Goal: Task Accomplishment & Management: Complete application form

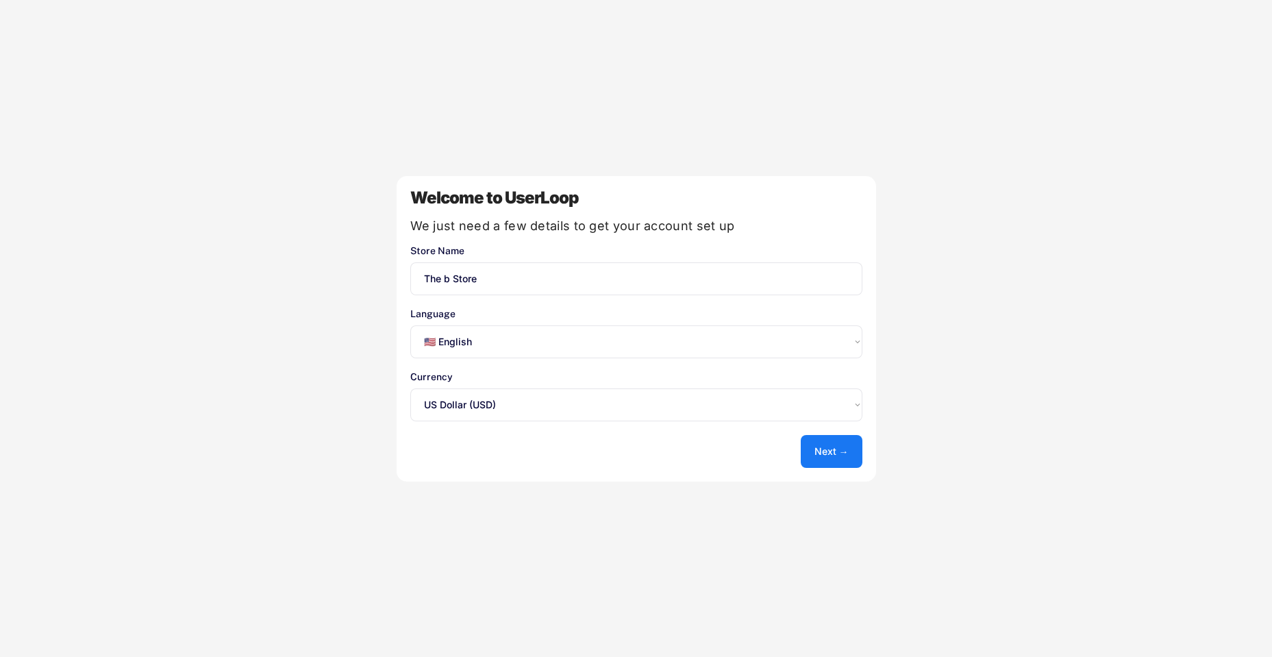
select select ""en""
select select ""1348695171700984260__LOOKUP__1635527639547x175194367885836100""
click at [817, 447] on button "Next →" at bounding box center [832, 451] width 62 height 33
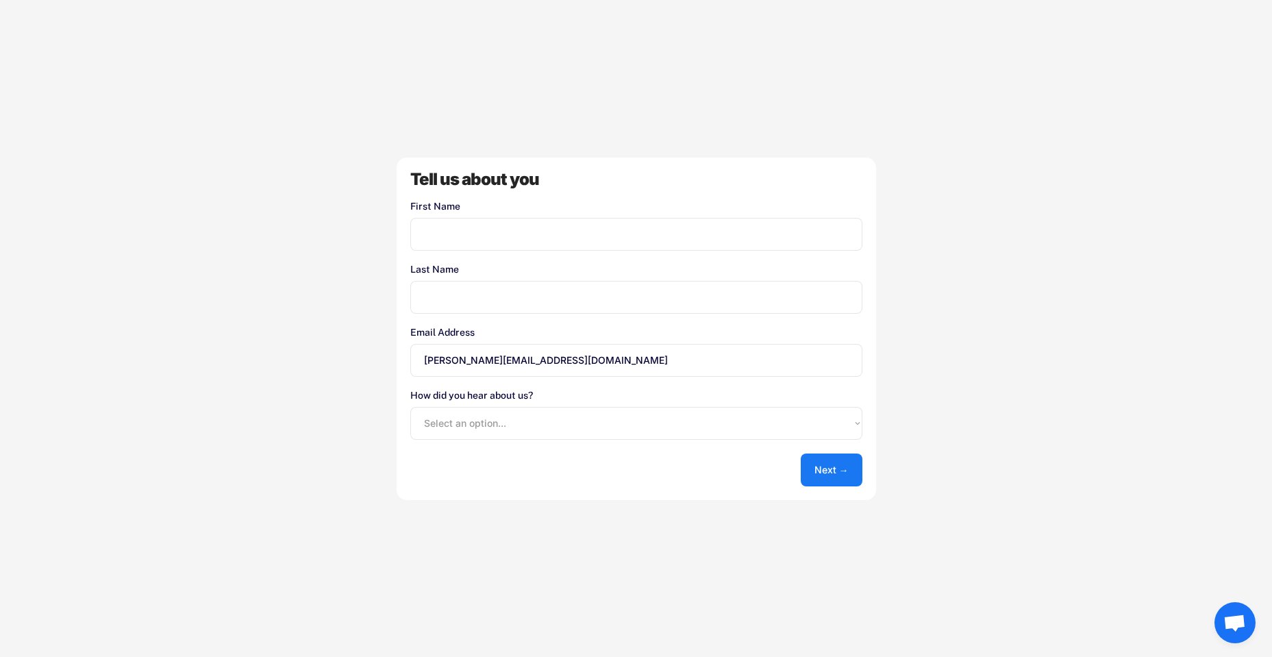
click at [606, 241] on input "input" at bounding box center [636, 234] width 452 height 33
type input "[PERSON_NAME]"
click at [682, 439] on select "Select an option... Shopify App Store Google UserLoop Blog Referred by a friend…" at bounding box center [636, 423] width 452 height 33
select select ""shopify_app_store""
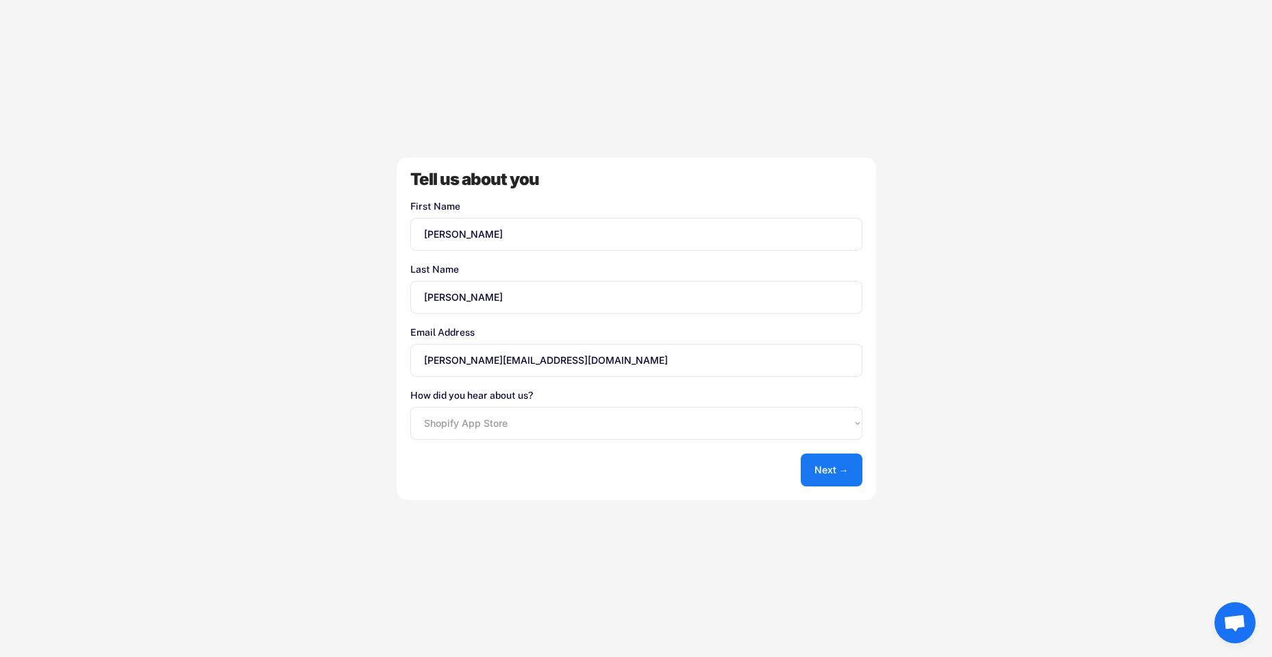
click at [410, 407] on select "Select an option... Shopify App Store Google UserLoop Blog Referred by a friend…" at bounding box center [636, 423] width 452 height 33
click at [811, 463] on button "Next →" at bounding box center [832, 470] width 62 height 33
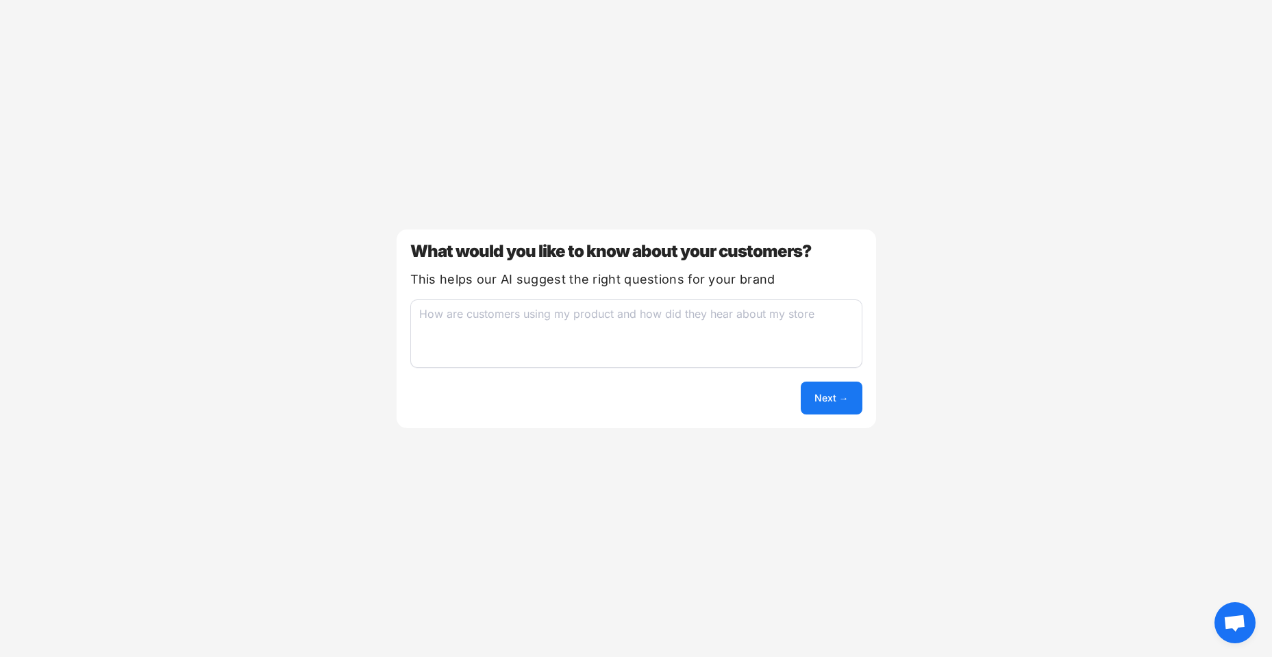
click at [820, 389] on button "Next →" at bounding box center [832, 398] width 62 height 33
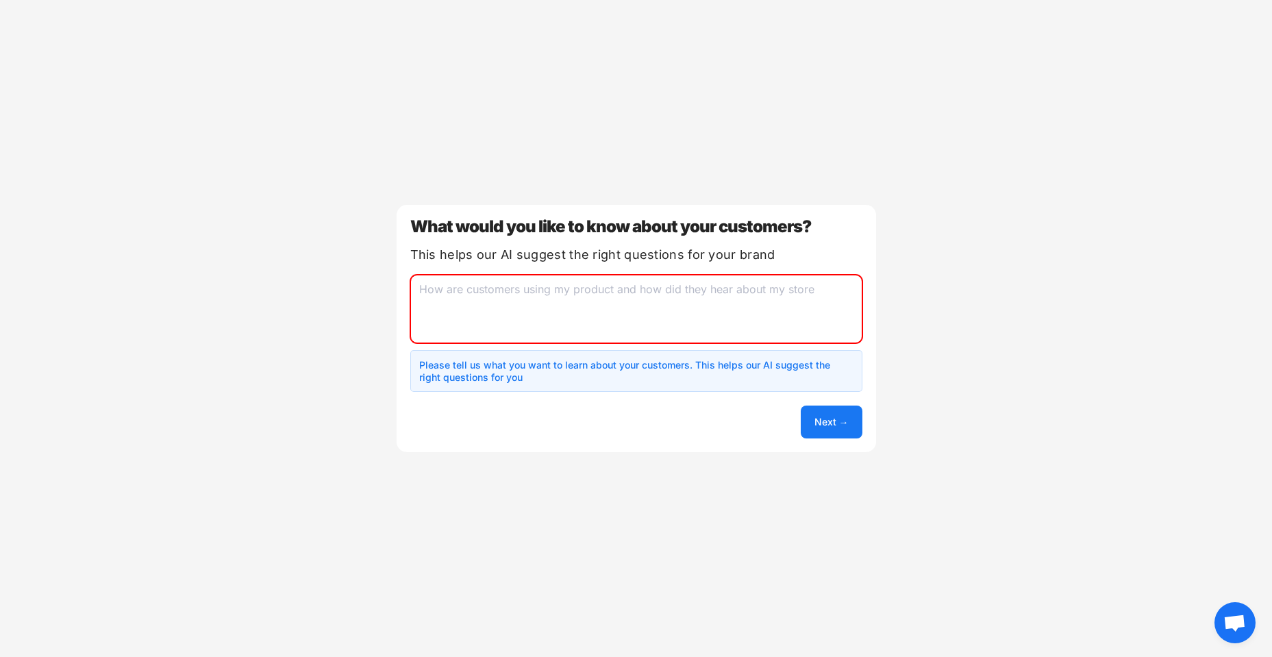
type textarea "/"
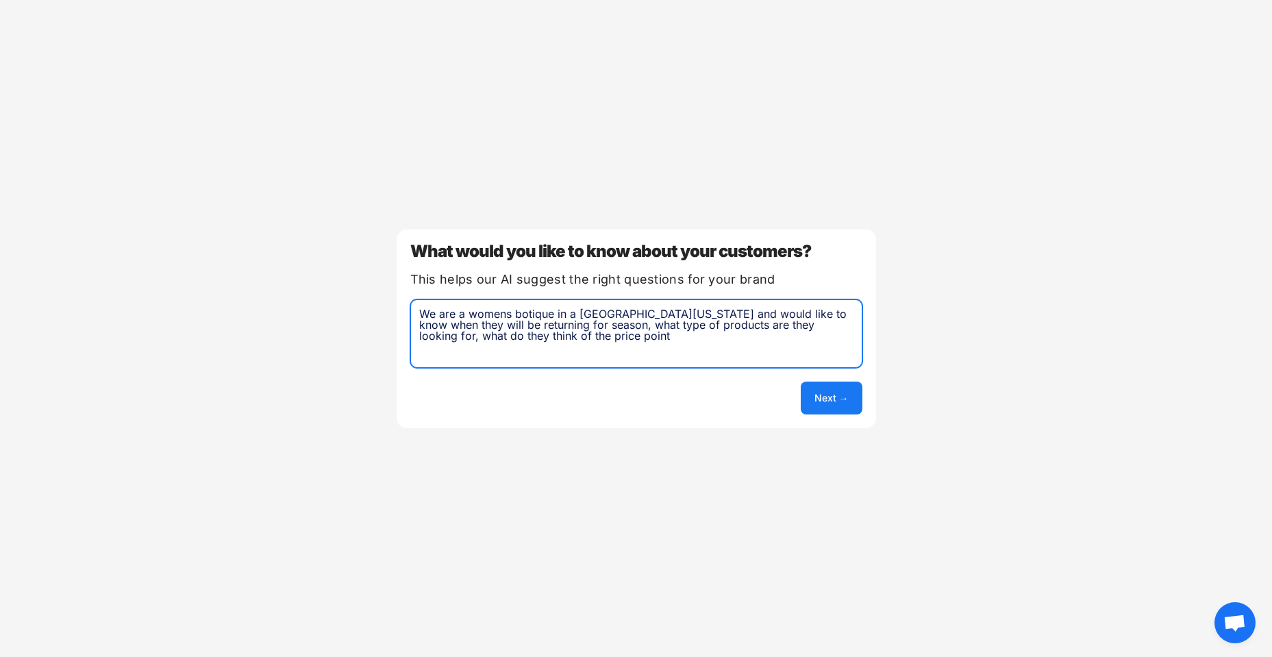
type textarea "We are a womens botique in a [GEOGRAPHIC_DATA][US_STATE] and would like to know…"
click at [828, 393] on button "Next →" at bounding box center [832, 398] width 62 height 33
select select ""unlimited""
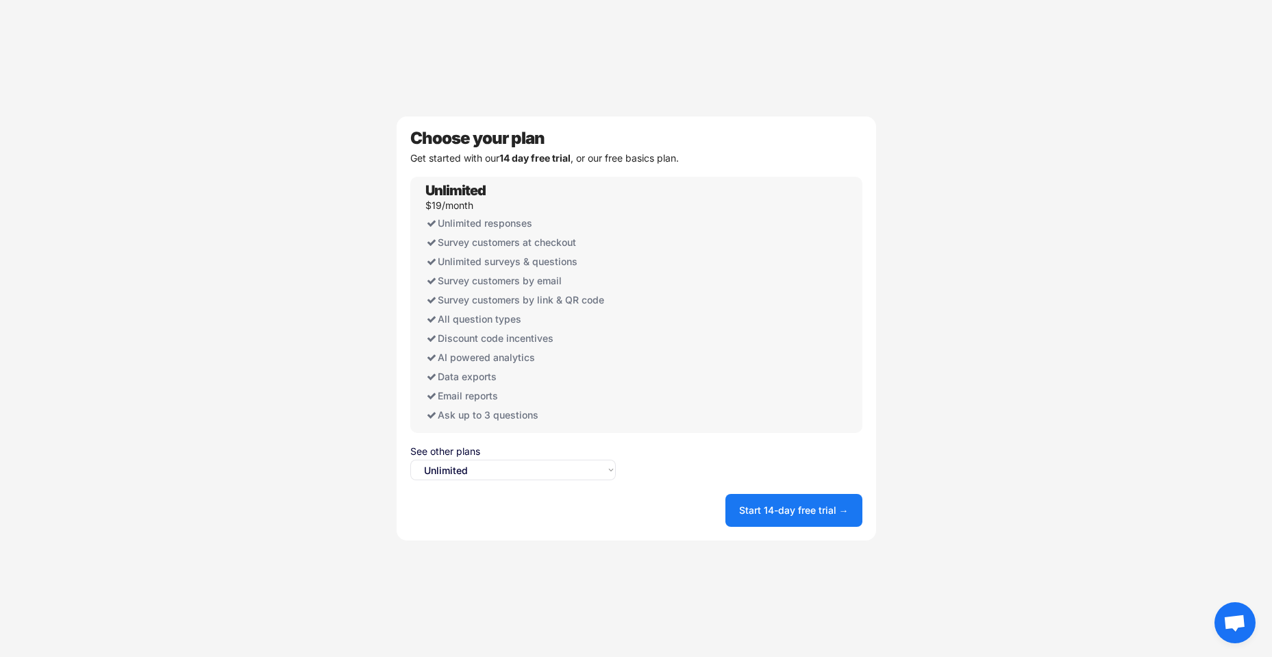
click at [778, 524] on button "Start 14-day free trial →" at bounding box center [794, 510] width 137 height 33
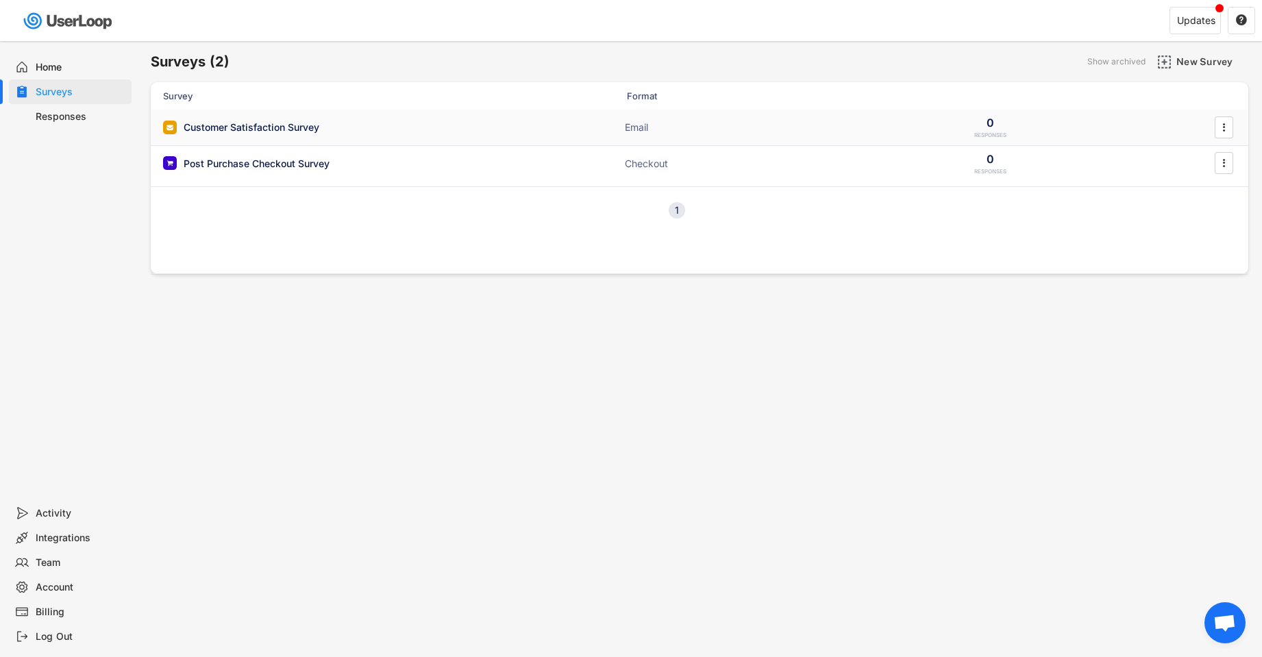
click at [199, 123] on div "Customer Satisfaction Survey" at bounding box center [252, 128] width 136 height 14
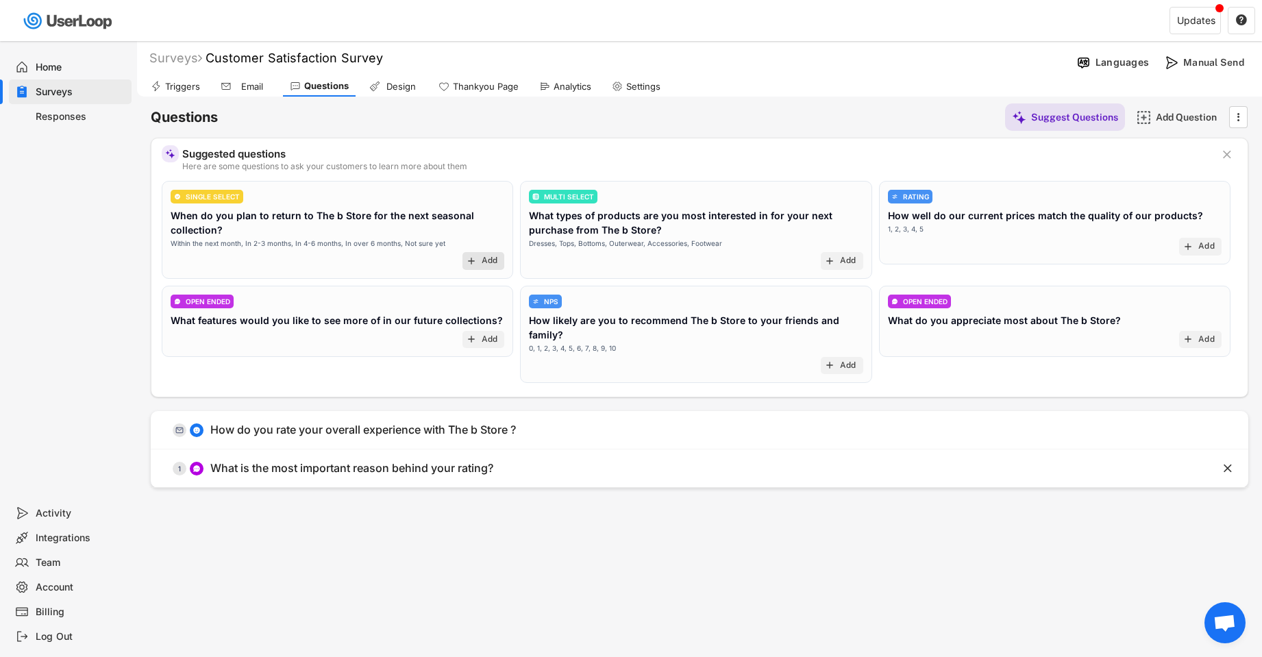
click at [476, 254] on div "add Add" at bounding box center [484, 261] width 42 height 18
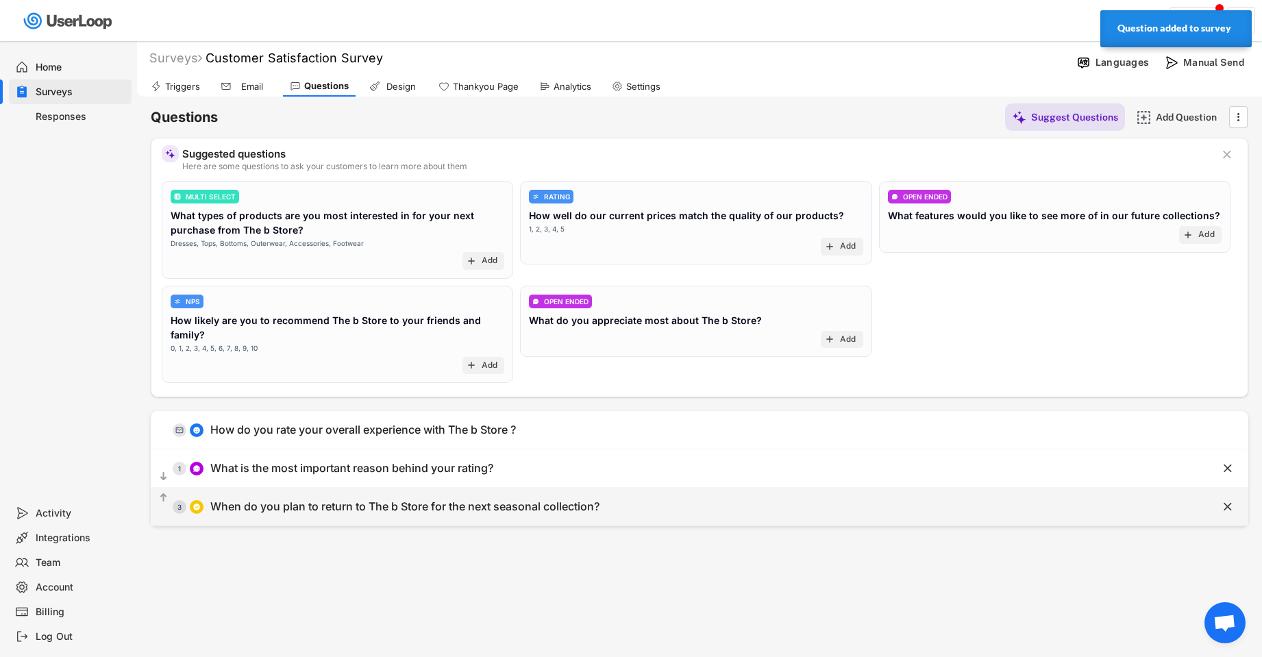
click at [391, 510] on div "When do you plan to return to The b Store for the next seasonal collection?" at bounding box center [404, 507] width 389 height 14
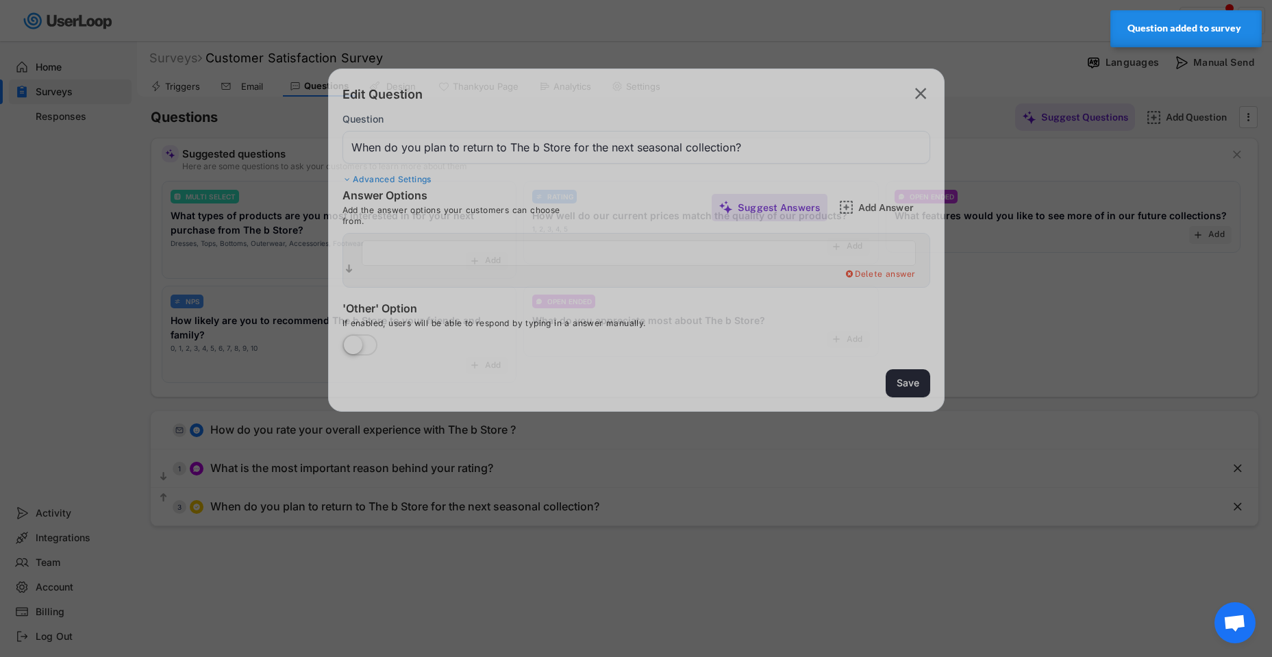
type input "Within the next month"
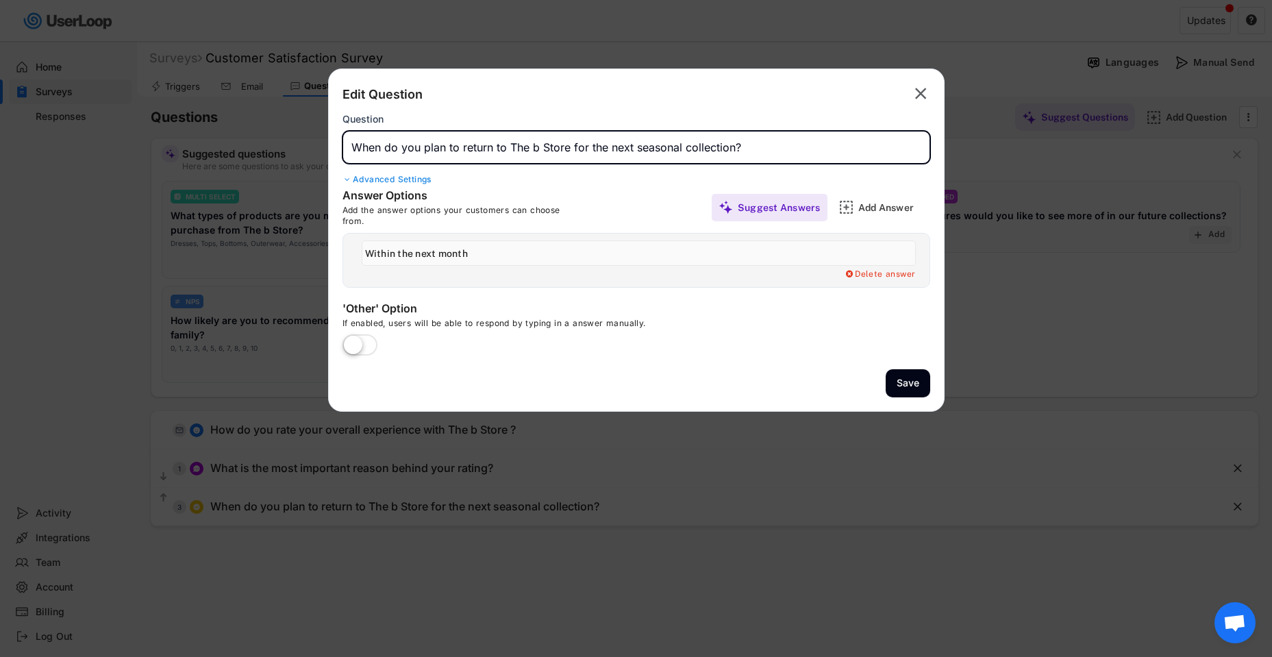
drag, startPoint x: 732, startPoint y: 149, endPoint x: 529, endPoint y: 144, distance: 203.6
click at [529, 144] on input "input" at bounding box center [637, 147] width 588 height 33
type input "When do you plan to return to The Naples Area?"
click at [878, 217] on div "Add Answer" at bounding box center [893, 207] width 69 height 27
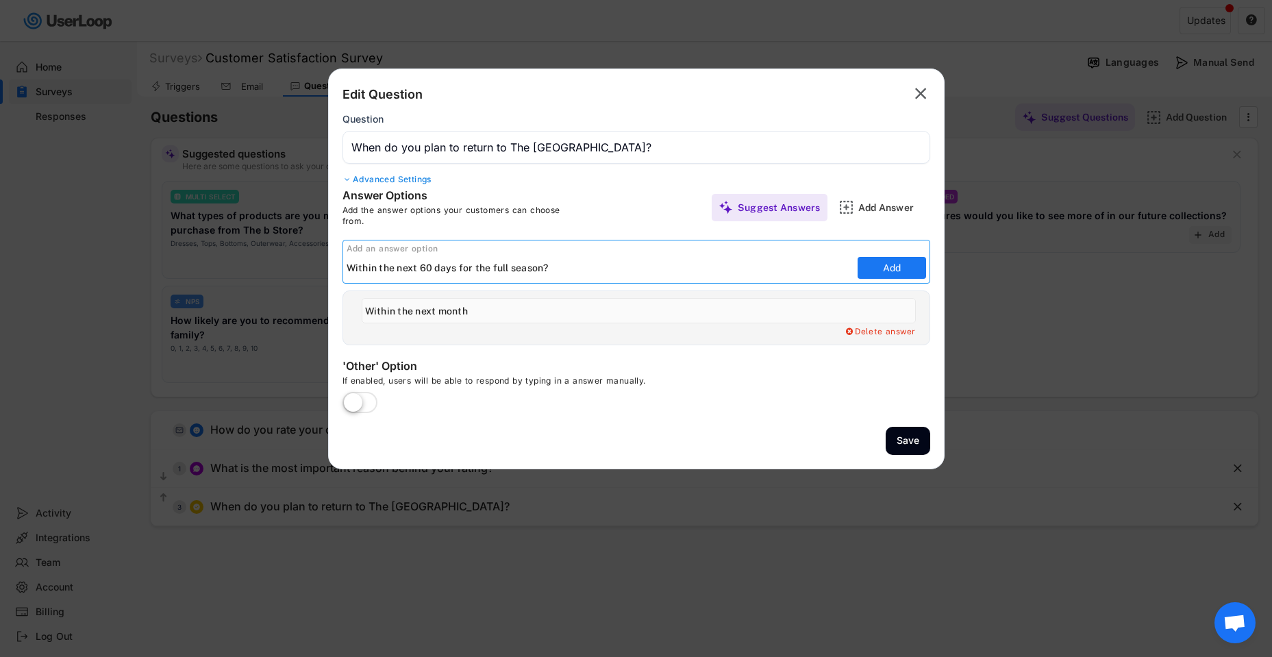
type input "Within the next 60 days for the full season?"
click at [904, 272] on button "Add" at bounding box center [892, 268] width 69 height 22
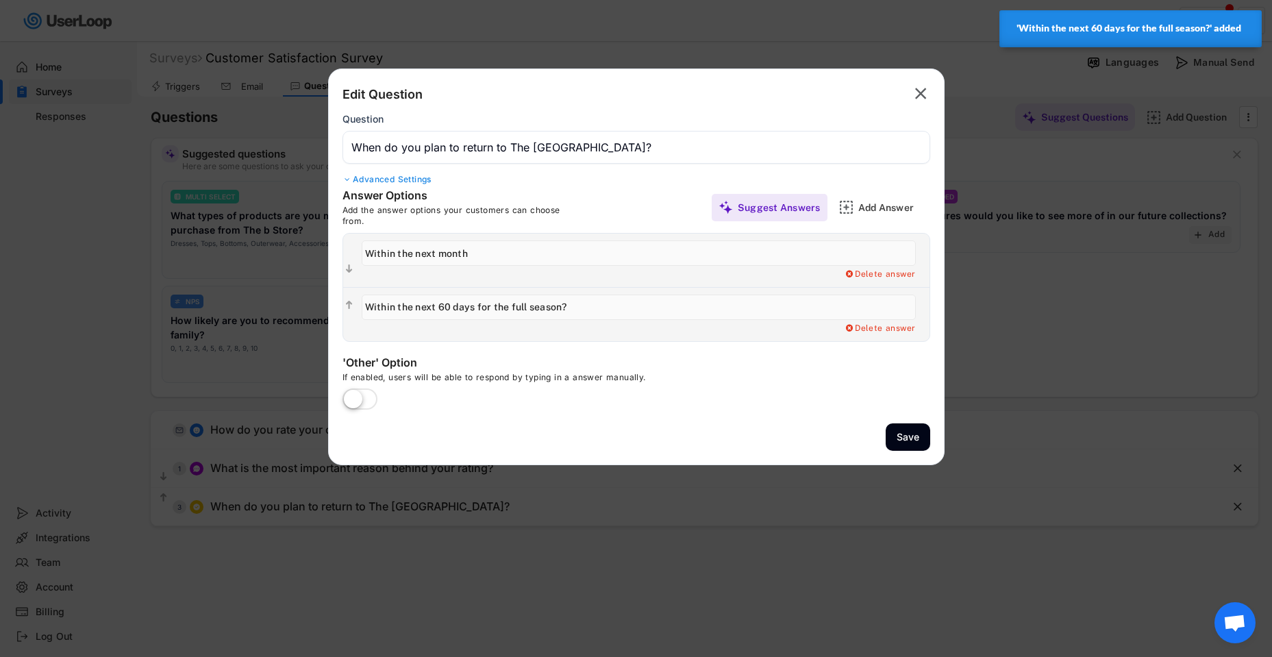
click at [549, 251] on input "input" at bounding box center [639, 253] width 554 height 25
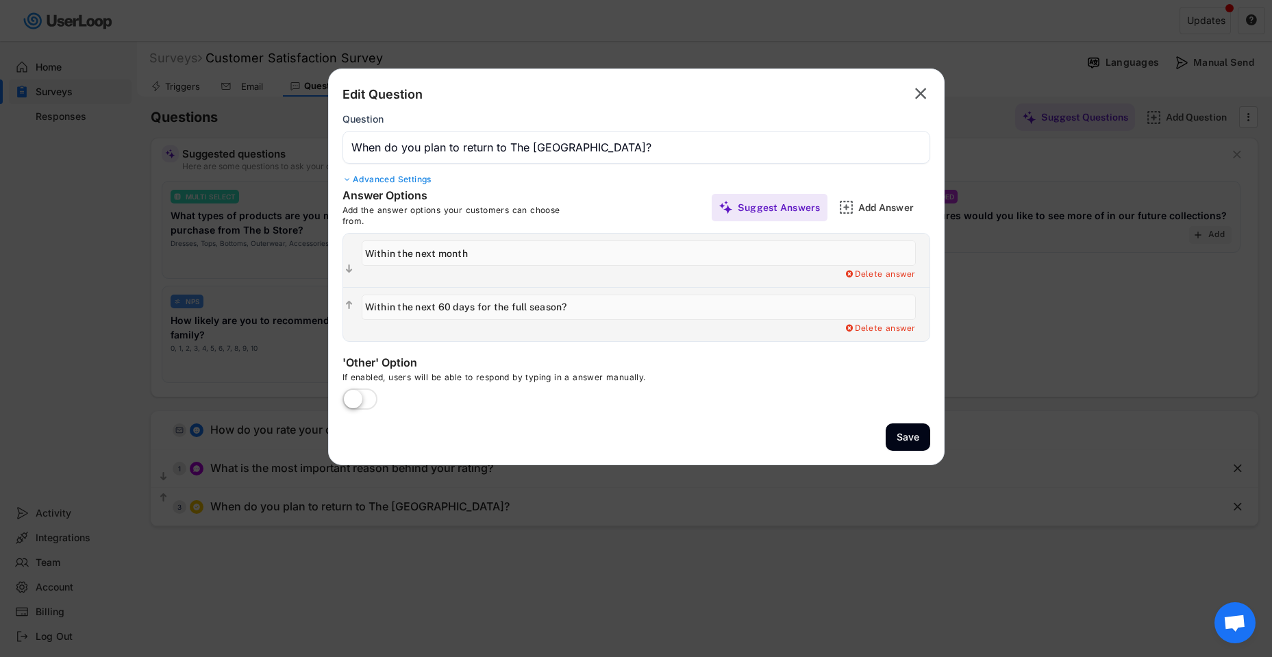
drag, startPoint x: 549, startPoint y: 251, endPoint x: 397, endPoint y: 232, distance: 152.6
click at [397, 232] on div "Answer Options Add the answer options your customers can choose from. Suggest A…" at bounding box center [636, 264] width 615 height 153
click at [475, 259] on input "input" at bounding box center [639, 253] width 554 height 25
type input "Within the next 60 days for a visit before we come down for season"
click at [872, 212] on div "Add Answer" at bounding box center [893, 207] width 69 height 12
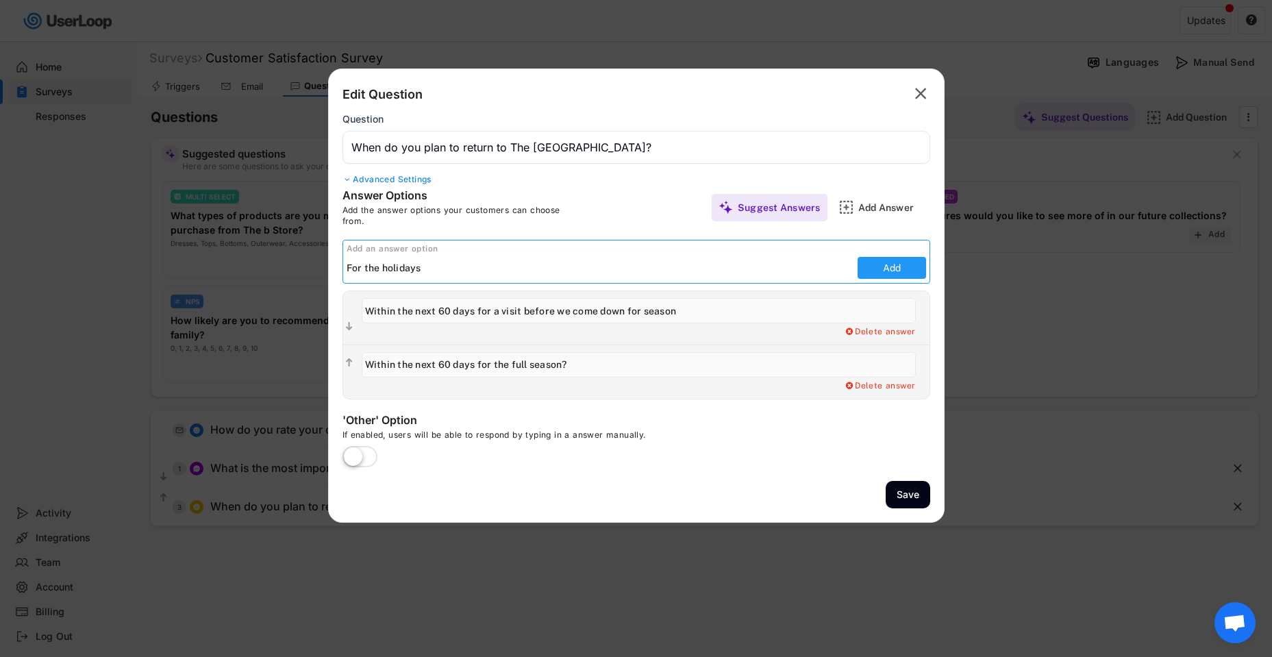
type input "For the holidays"
click at [867, 272] on button "Add" at bounding box center [892, 268] width 69 height 22
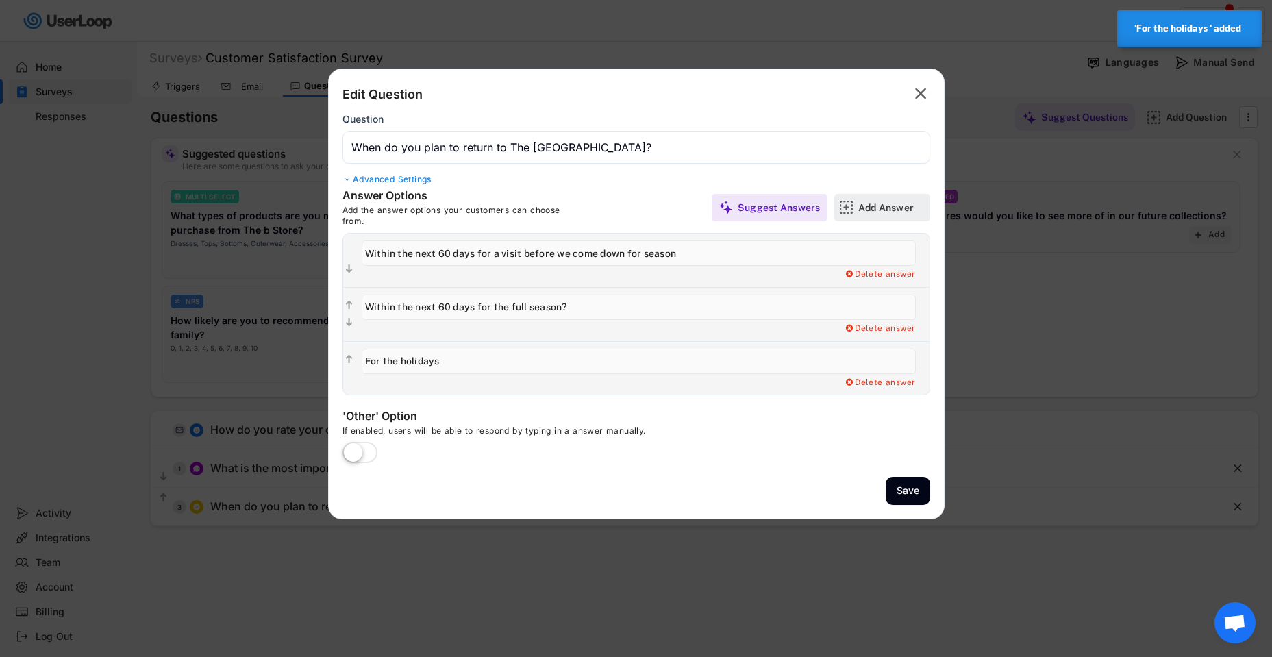
click at [867, 208] on div "Add Answer" at bounding box center [893, 207] width 69 height 12
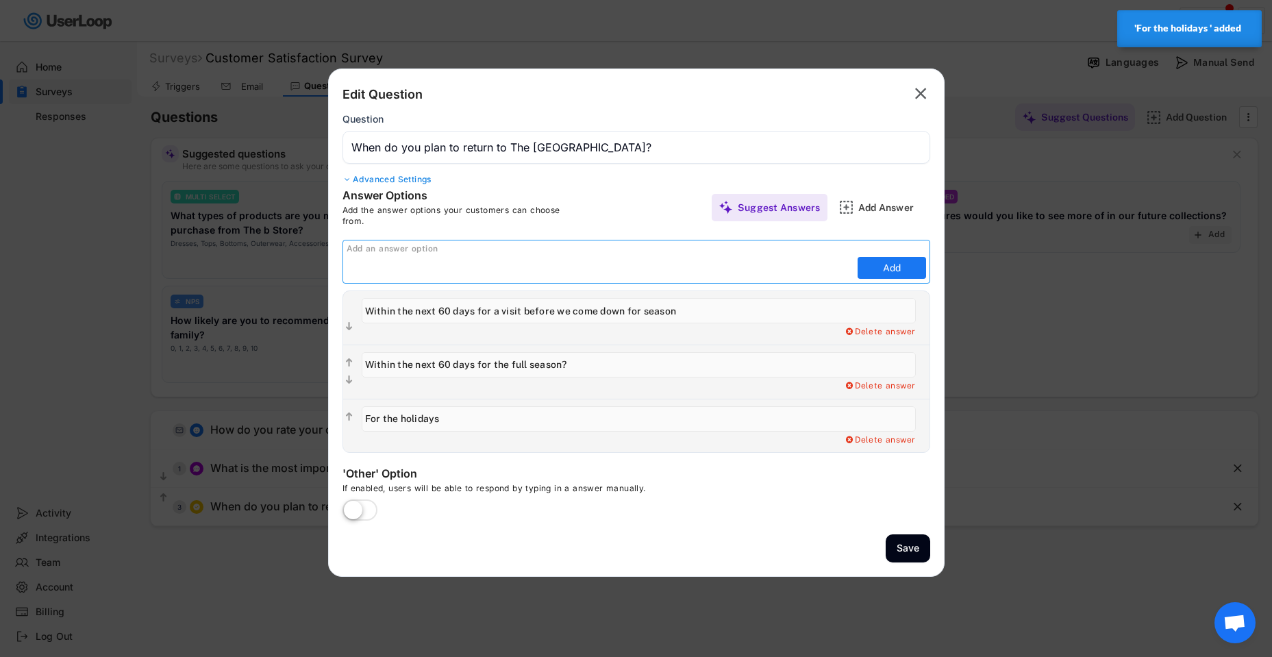
click at [628, 274] on input "input" at bounding box center [601, 268] width 508 height 21
type input "F"
type input "A"
type input "After the New Year?"
click at [893, 264] on button "Add" at bounding box center [892, 268] width 69 height 22
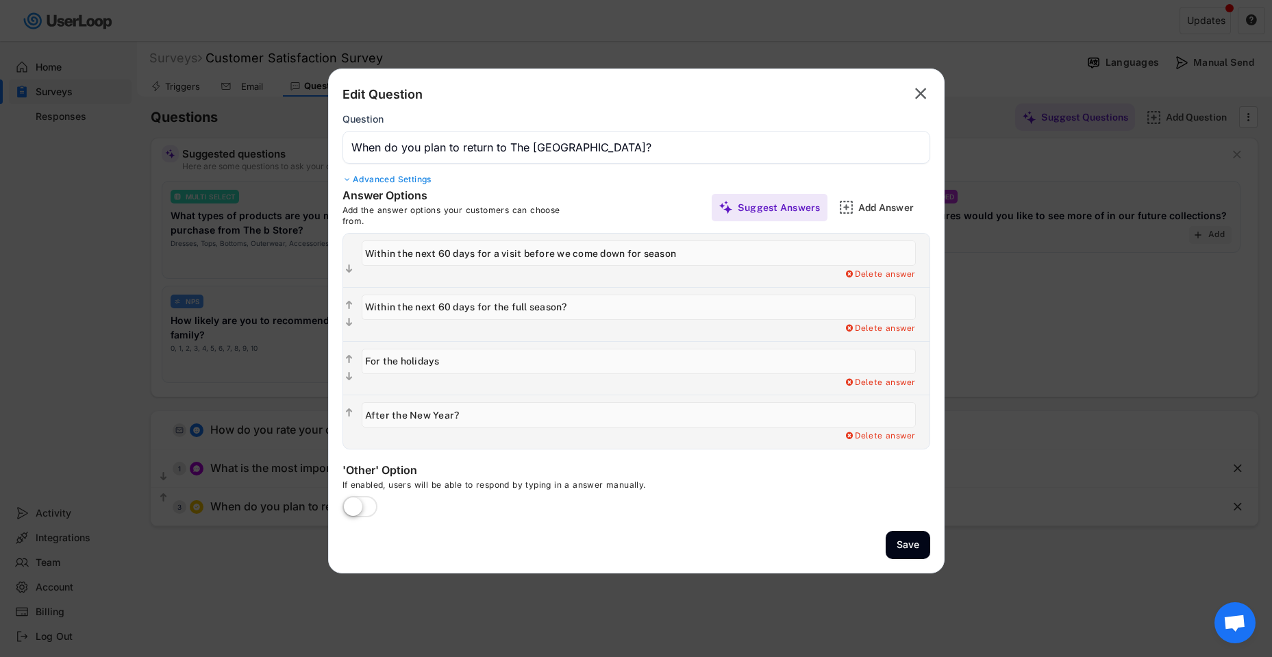
click at [532, 353] on input "input" at bounding box center [639, 361] width 554 height 25
click at [593, 360] on input "input" at bounding box center [639, 361] width 554 height 25
click at [618, 358] on input "input" at bounding box center [639, 361] width 554 height 25
click at [663, 368] on input "input" at bounding box center [639, 361] width 554 height 25
type input "For the holidays and then coming back after the New Year?"
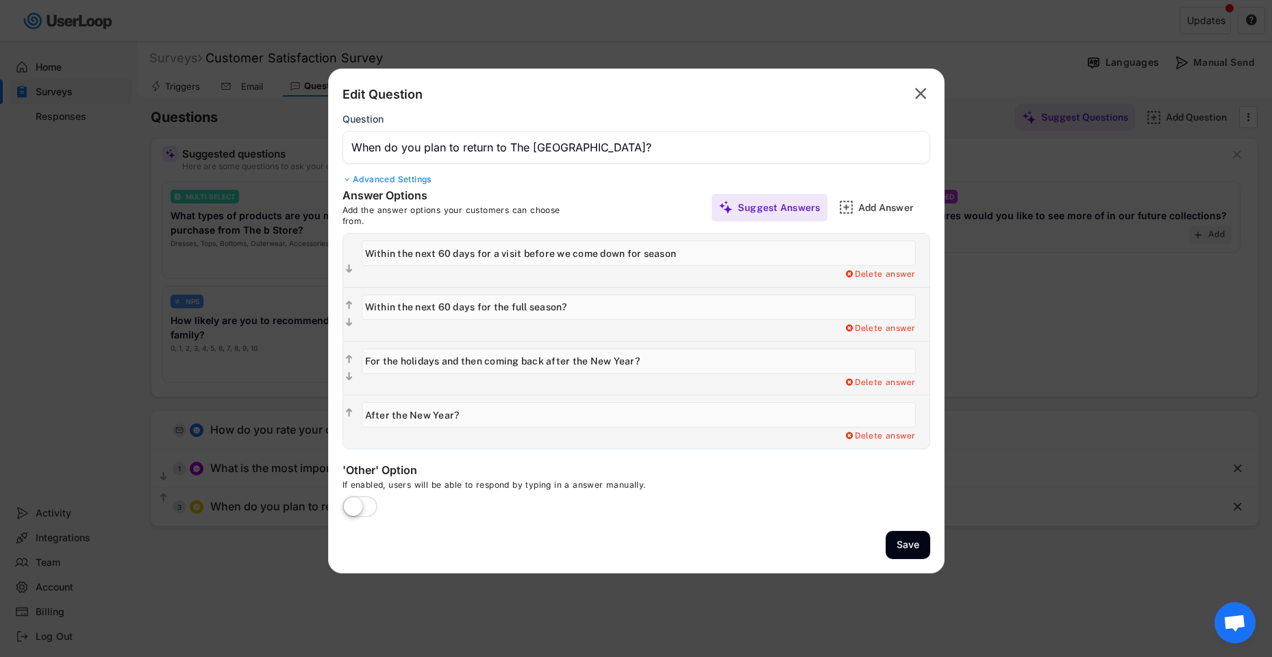
drag, startPoint x: 452, startPoint y: 251, endPoint x: 366, endPoint y: 247, distance: 86.4
click at [366, 247] on input "input" at bounding box center [639, 253] width 554 height 25
click at [846, 258] on input "input" at bounding box center [639, 253] width 554 height 25
type input "In September or October to visit for a few days for a visit before we come down…"
click at [412, 181] on div "Advanced Settings" at bounding box center [637, 179] width 588 height 11
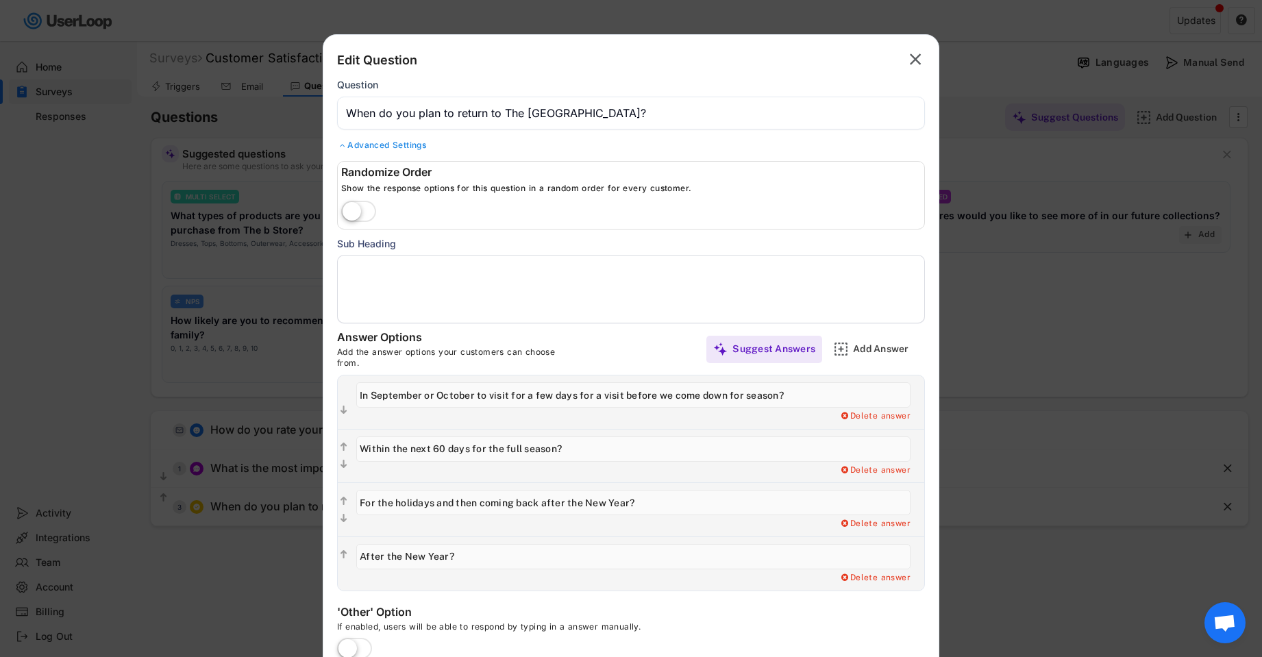
click at [347, 145] on div "Advanced Settings" at bounding box center [631, 145] width 588 height 11
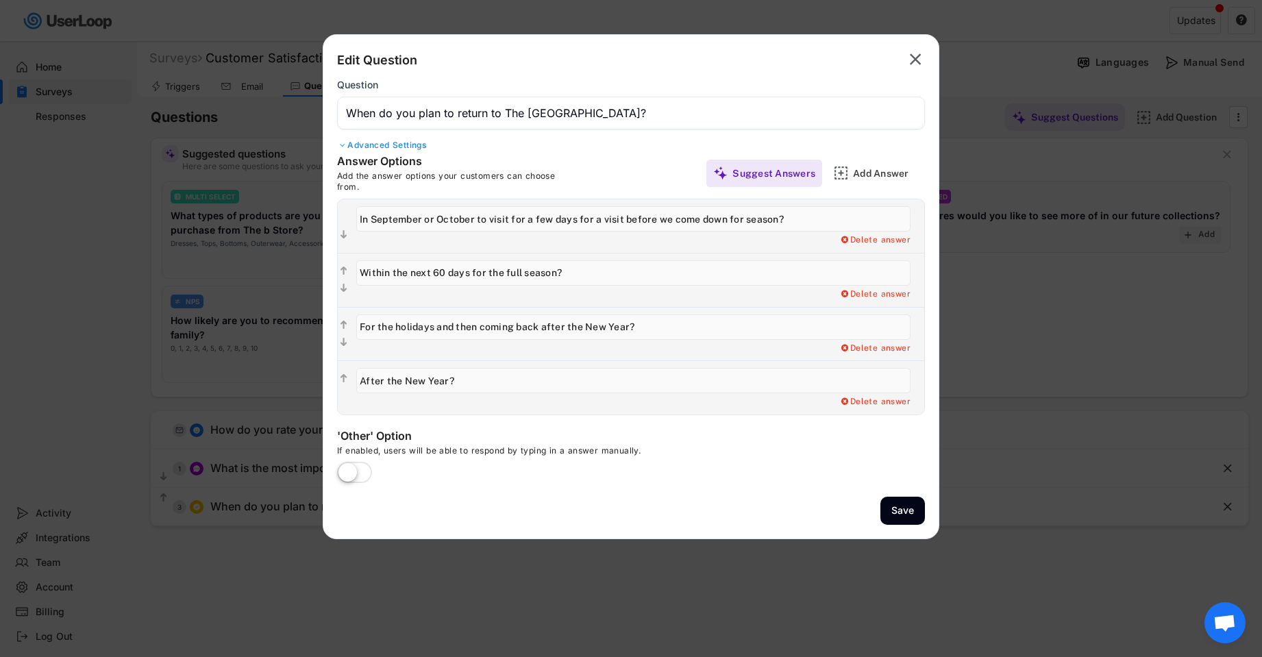
click at [367, 462] on label at bounding box center [355, 473] width 42 height 30
click at [0, 0] on input "checkbox" at bounding box center [0, 0] width 0 height 0
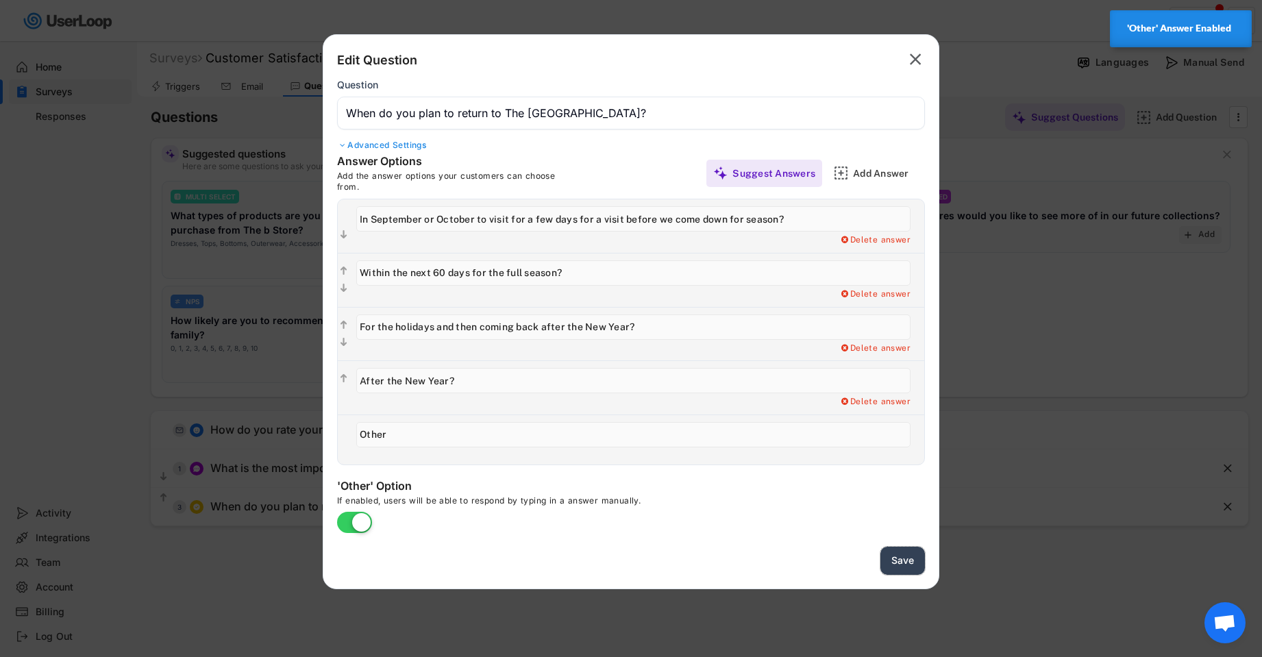
click at [899, 558] on button "Save" at bounding box center [902, 561] width 45 height 28
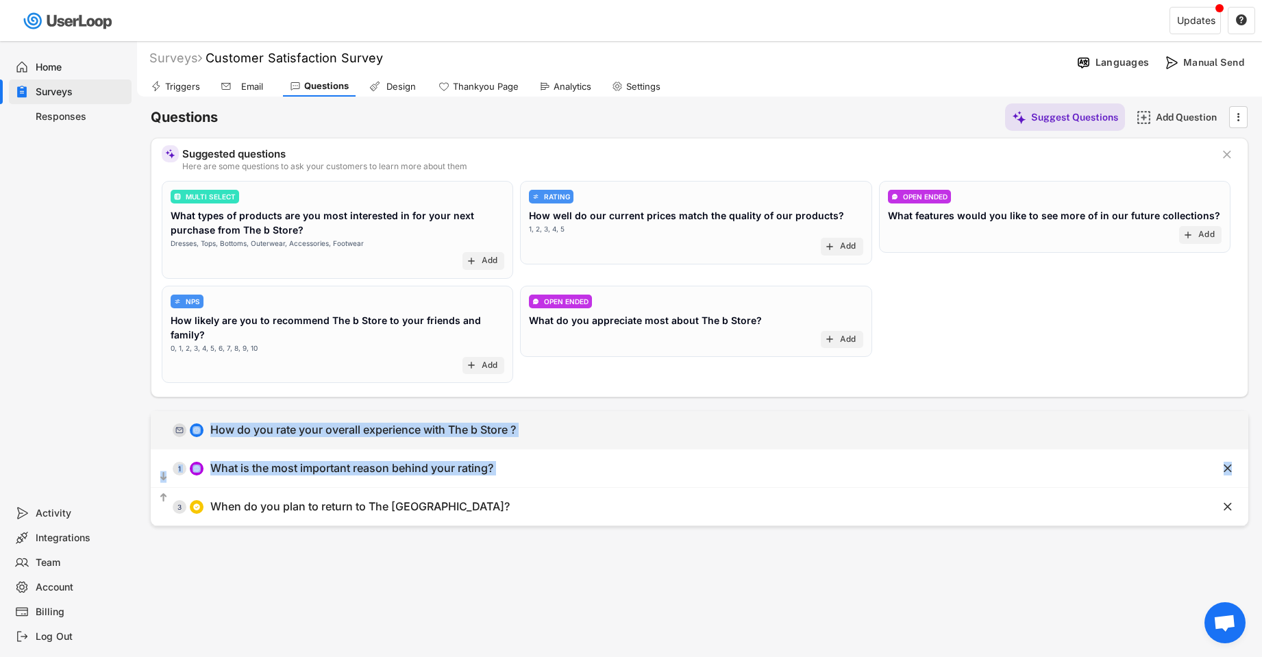
drag, startPoint x: 157, startPoint y: 494, endPoint x: 170, endPoint y: 427, distance: 68.4
click at [170, 427] on div "  0 How do you rate your overall experience with The b Store ?   1 What is …" at bounding box center [700, 468] width 1098 height 115
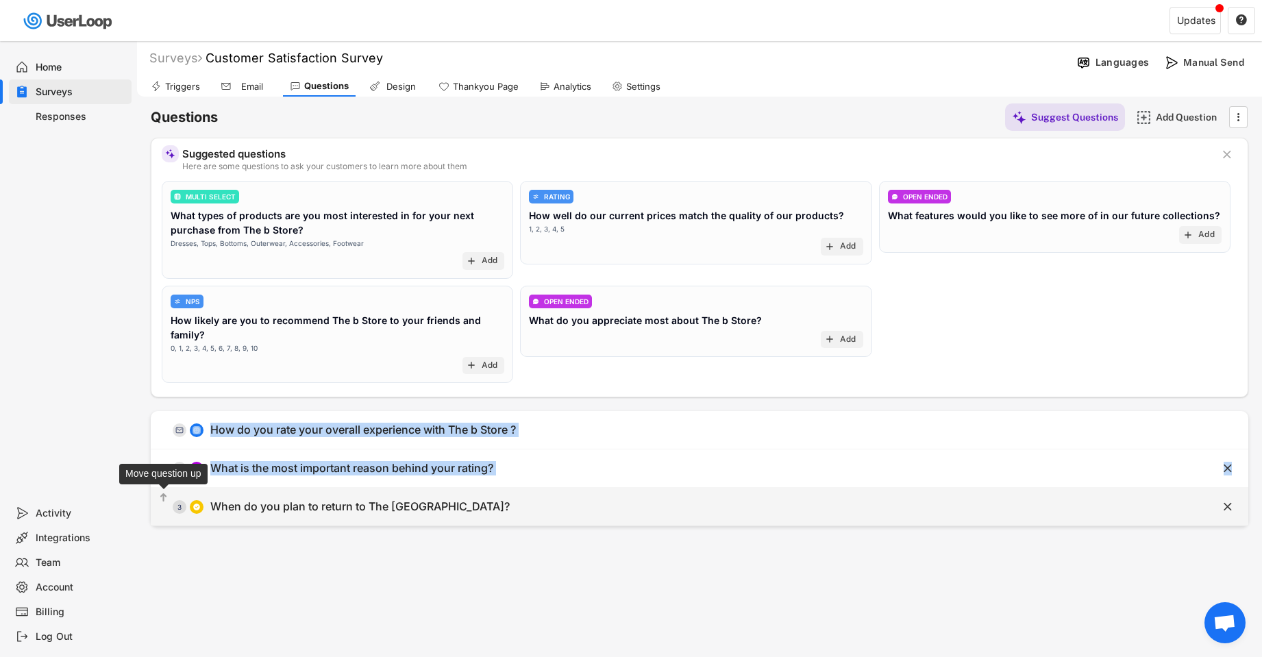
click at [159, 493] on icon "" at bounding box center [164, 498] width 12 height 14
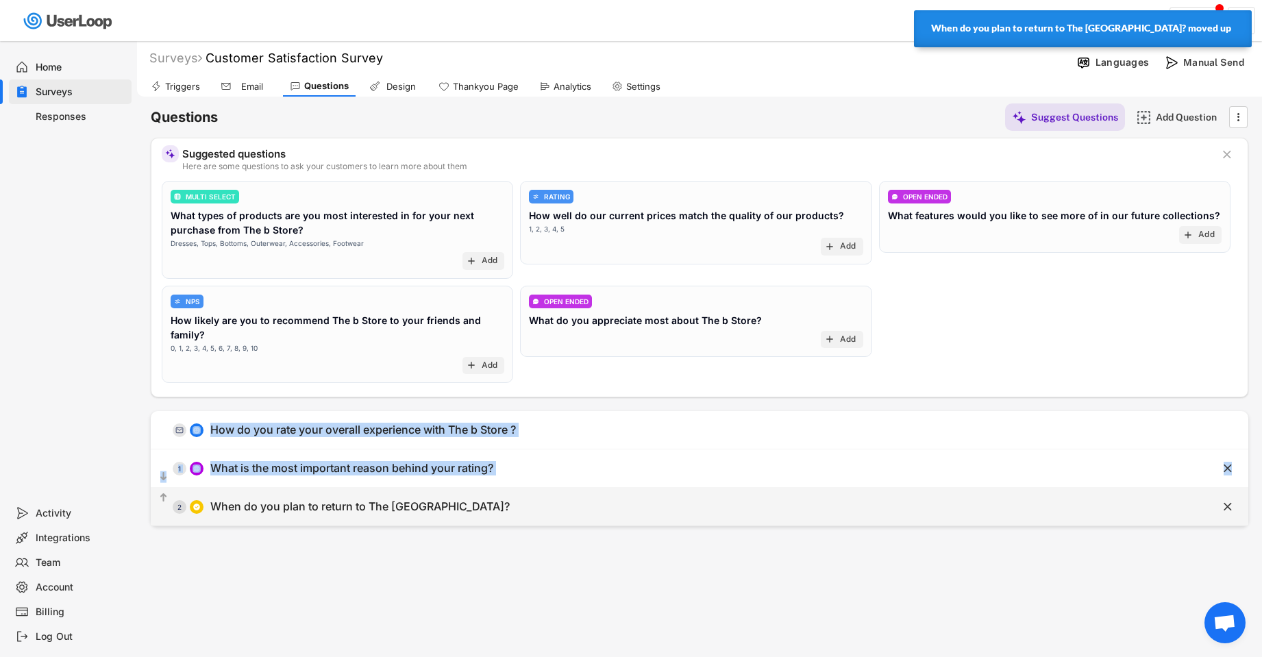
click at [161, 496] on text "" at bounding box center [163, 498] width 7 height 12
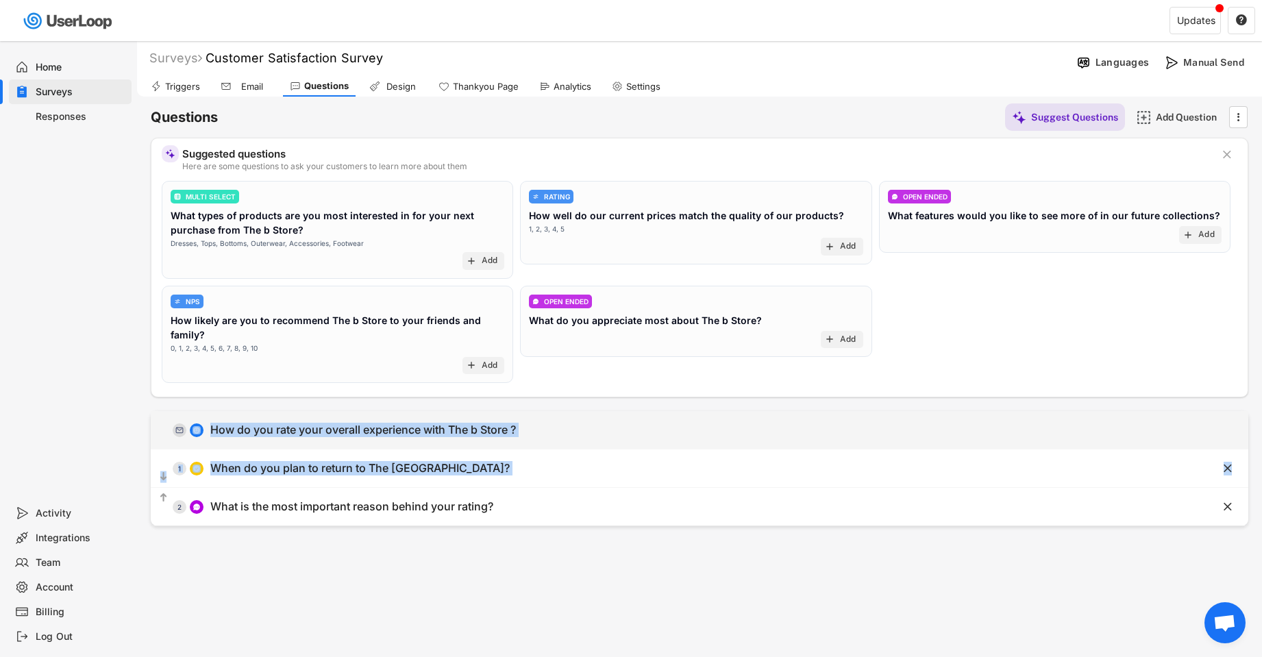
click at [1218, 429] on div "" at bounding box center [1214, 430] width 69 height 21
type input "How do you rate your overall experience with The b Store ?"
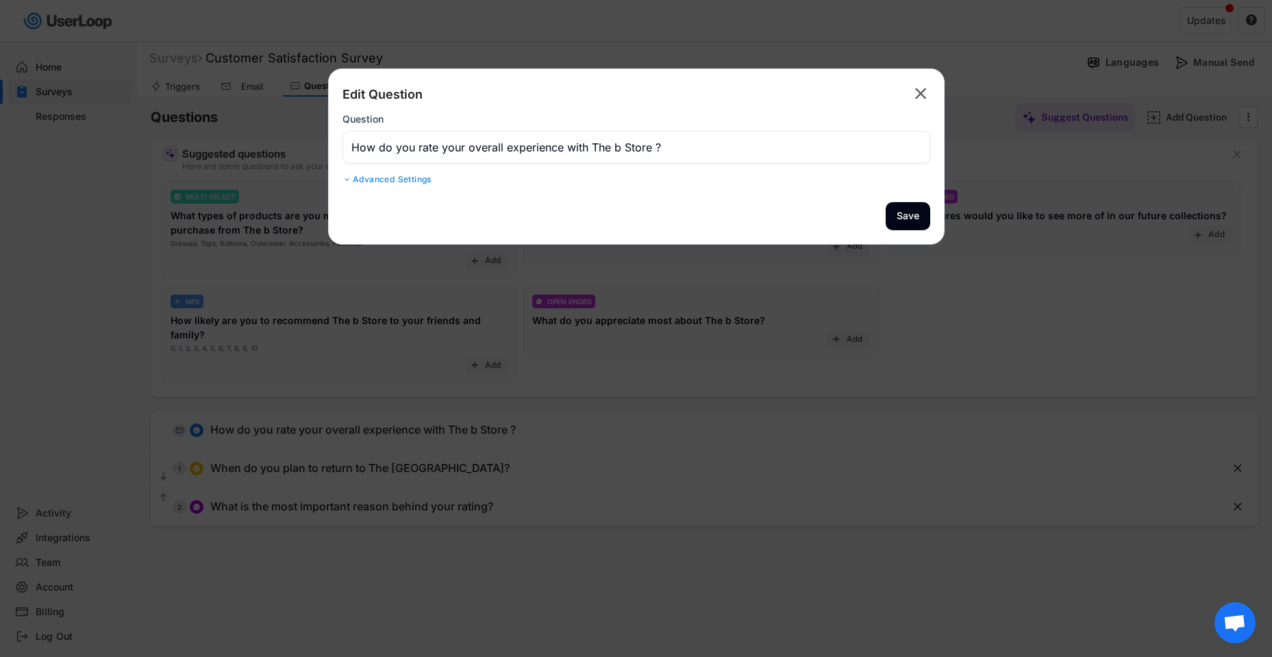
click at [922, 93] on text "" at bounding box center [921, 94] width 12 height 20
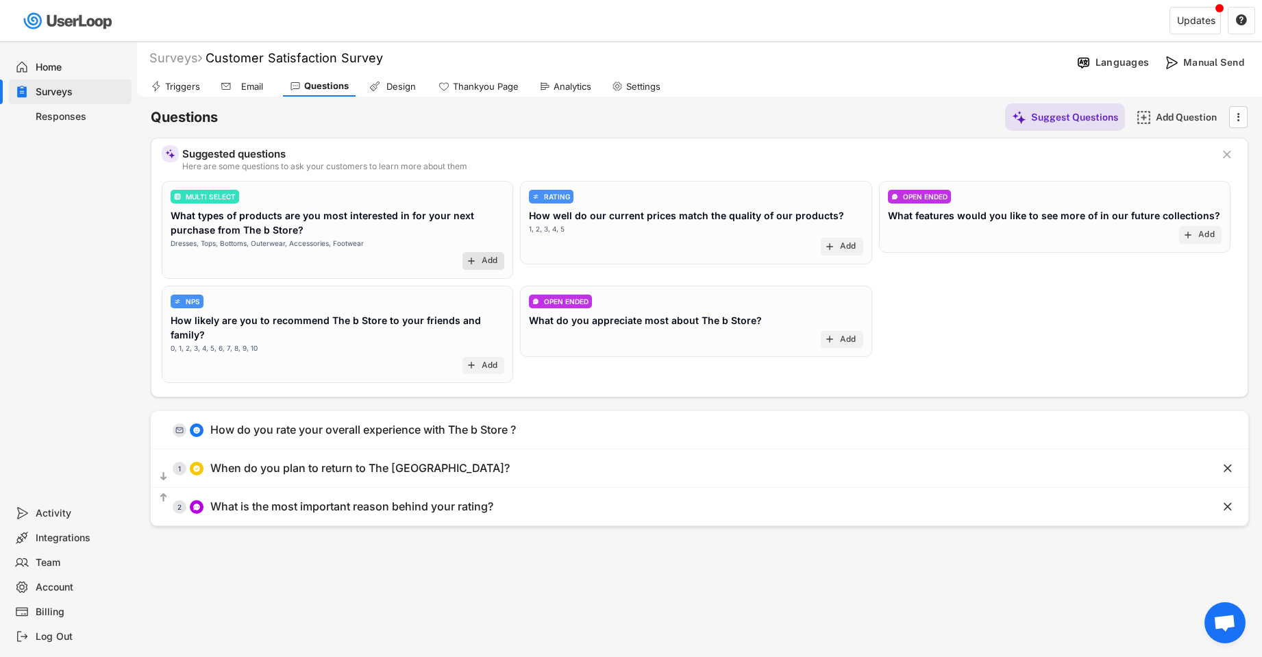
click at [476, 260] on text "add" at bounding box center [471, 261] width 11 height 11
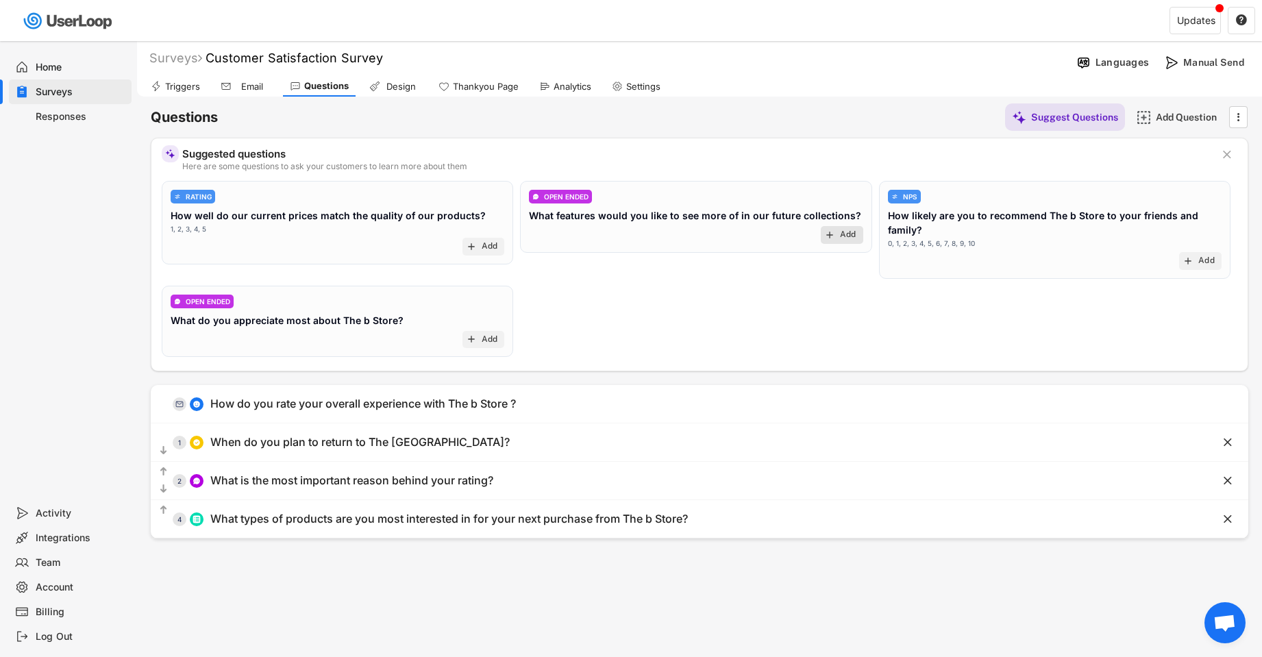
click at [827, 236] on text "add" at bounding box center [829, 235] width 11 height 11
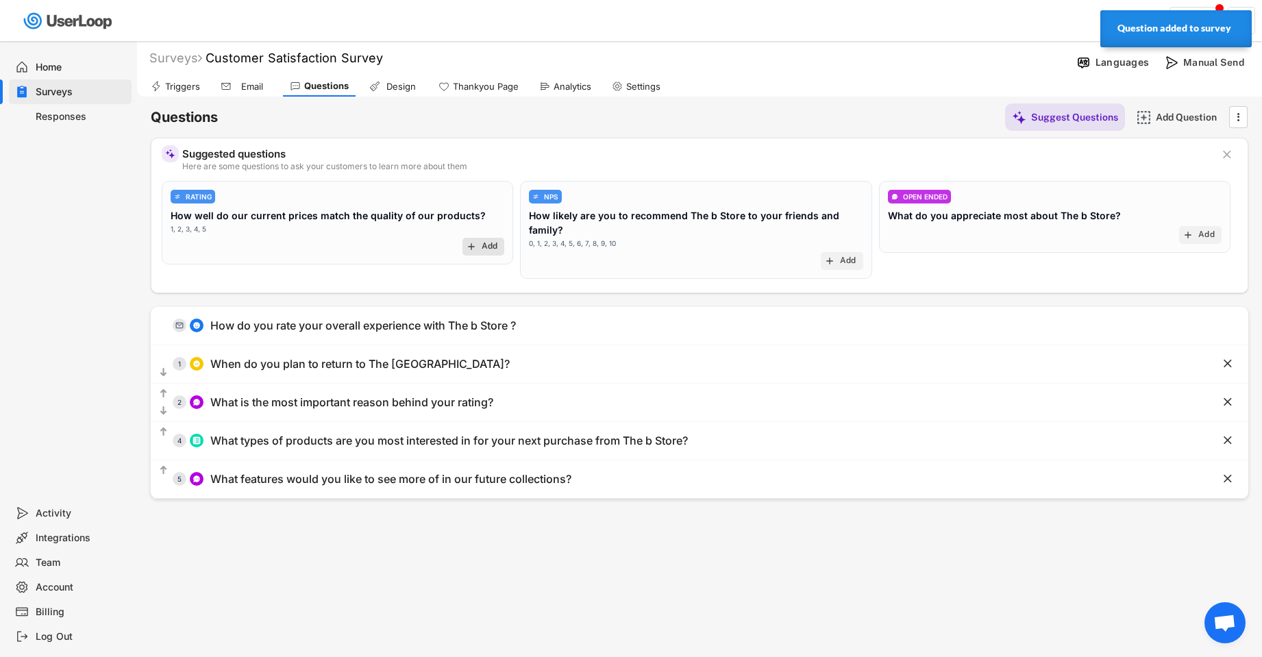
click at [493, 249] on div "Add" at bounding box center [490, 246] width 16 height 11
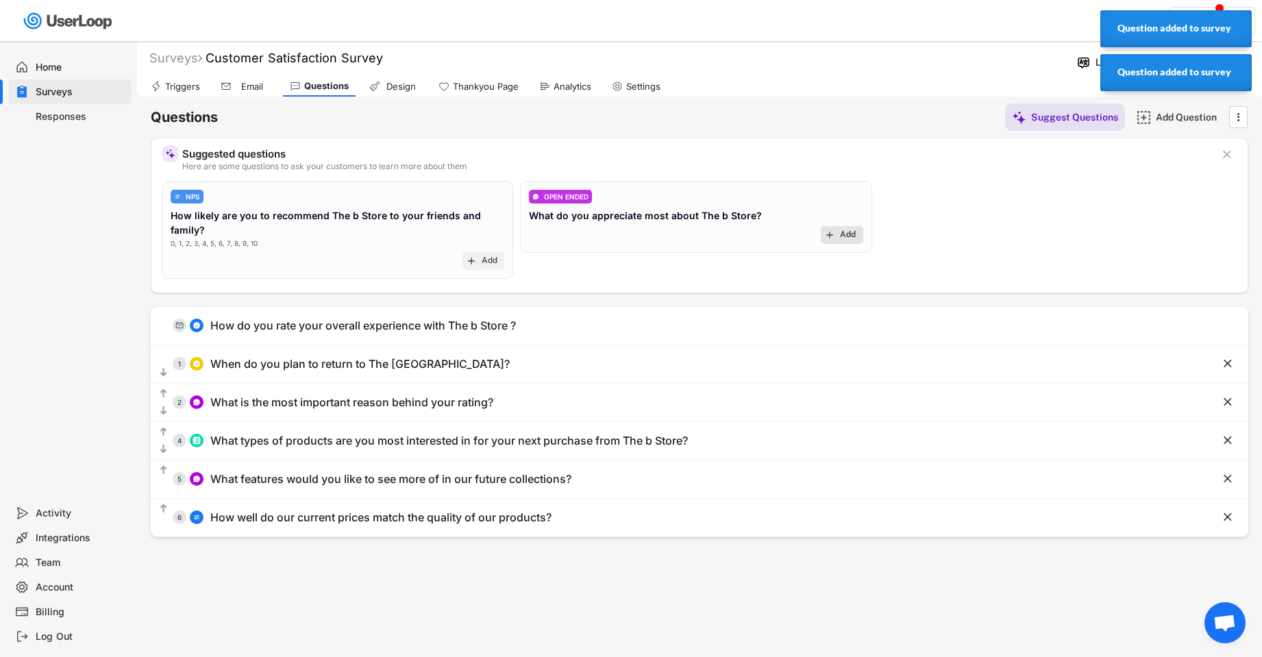
click at [848, 234] on div "Add" at bounding box center [848, 235] width 16 height 11
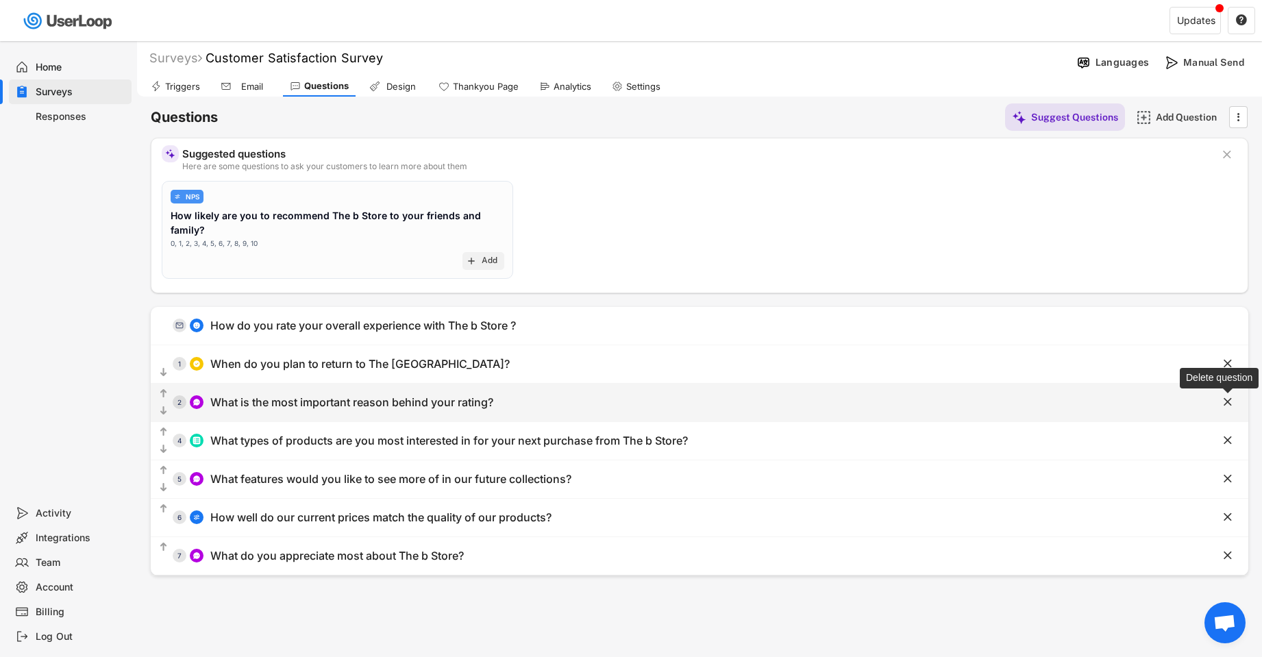
click at [1224, 403] on text "" at bounding box center [1228, 402] width 8 height 14
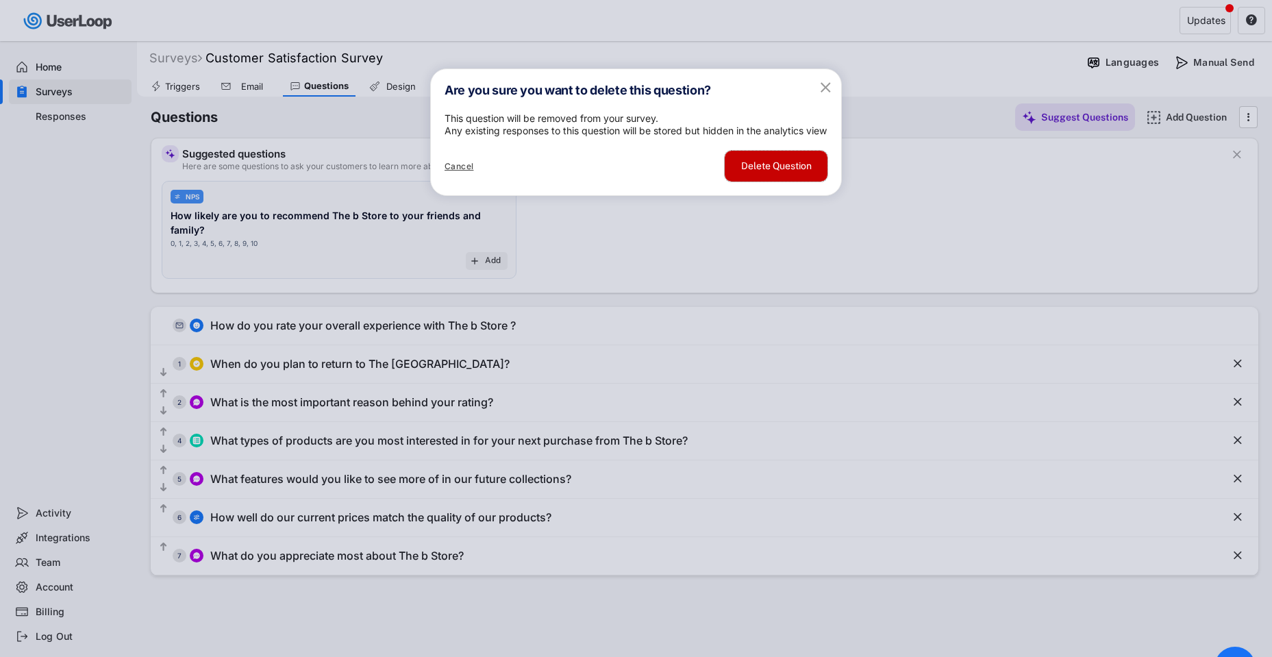
click at [754, 182] on button "Delete Question" at bounding box center [776, 166] width 103 height 31
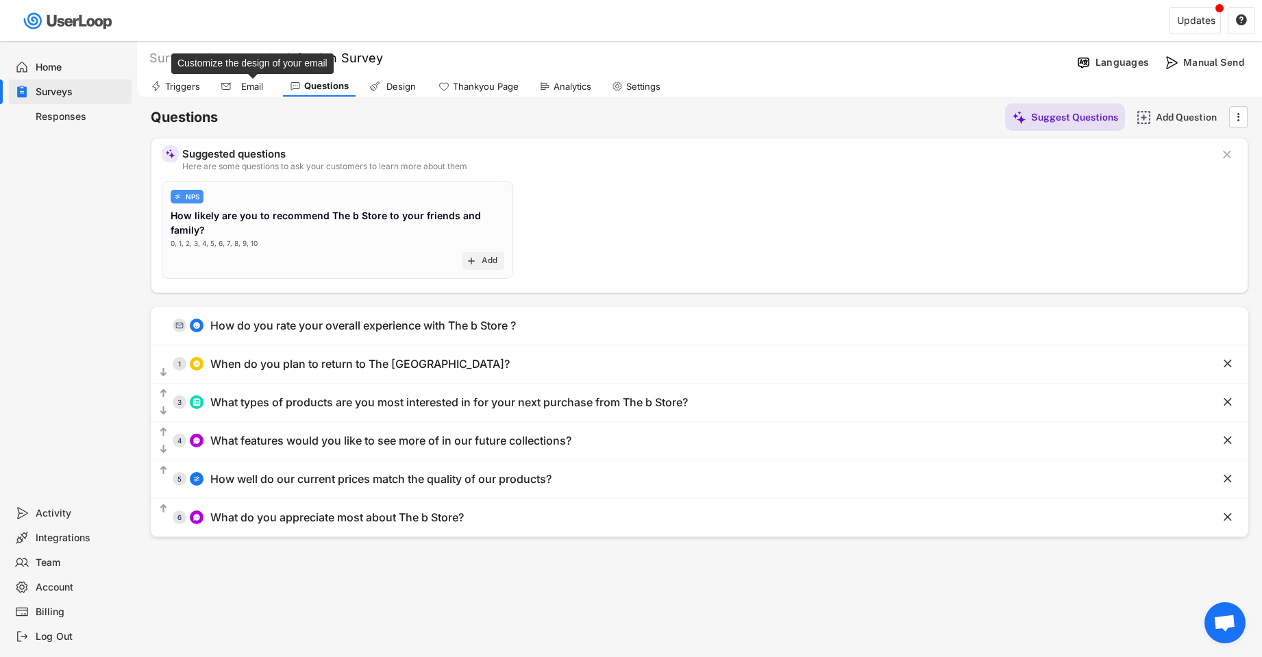
click at [237, 81] on div "Email" at bounding box center [252, 87] width 34 height 12
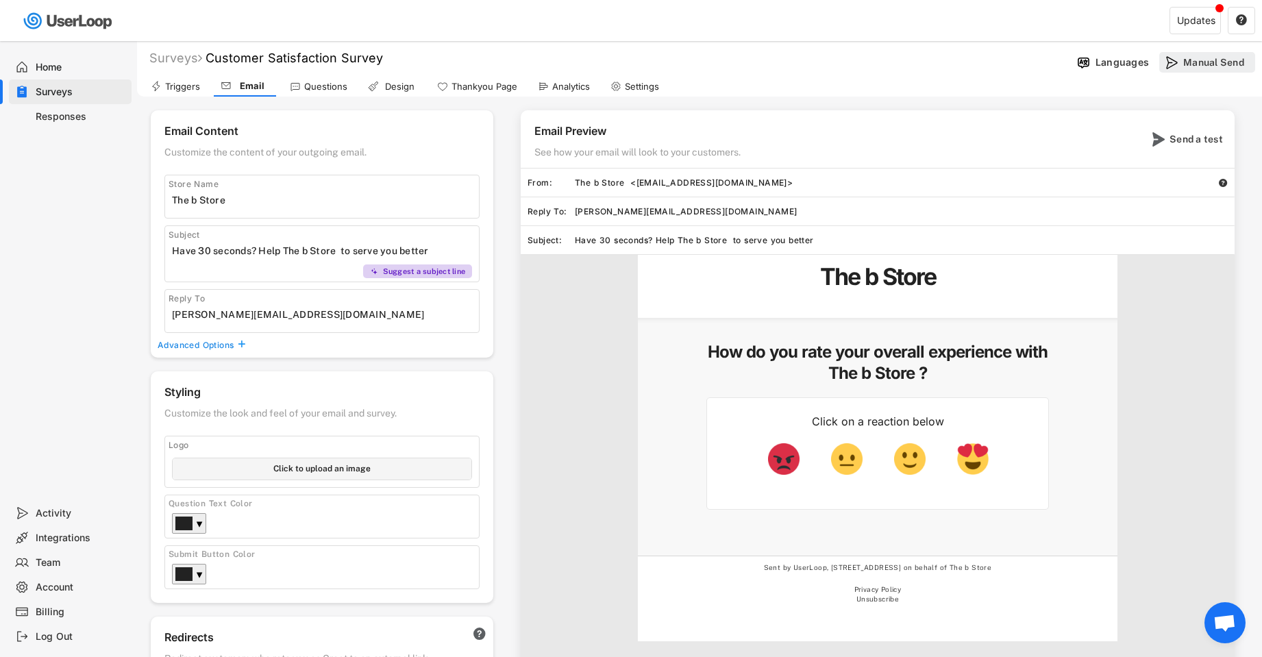
click at [1215, 60] on div "Manual Send" at bounding box center [1217, 62] width 69 height 12
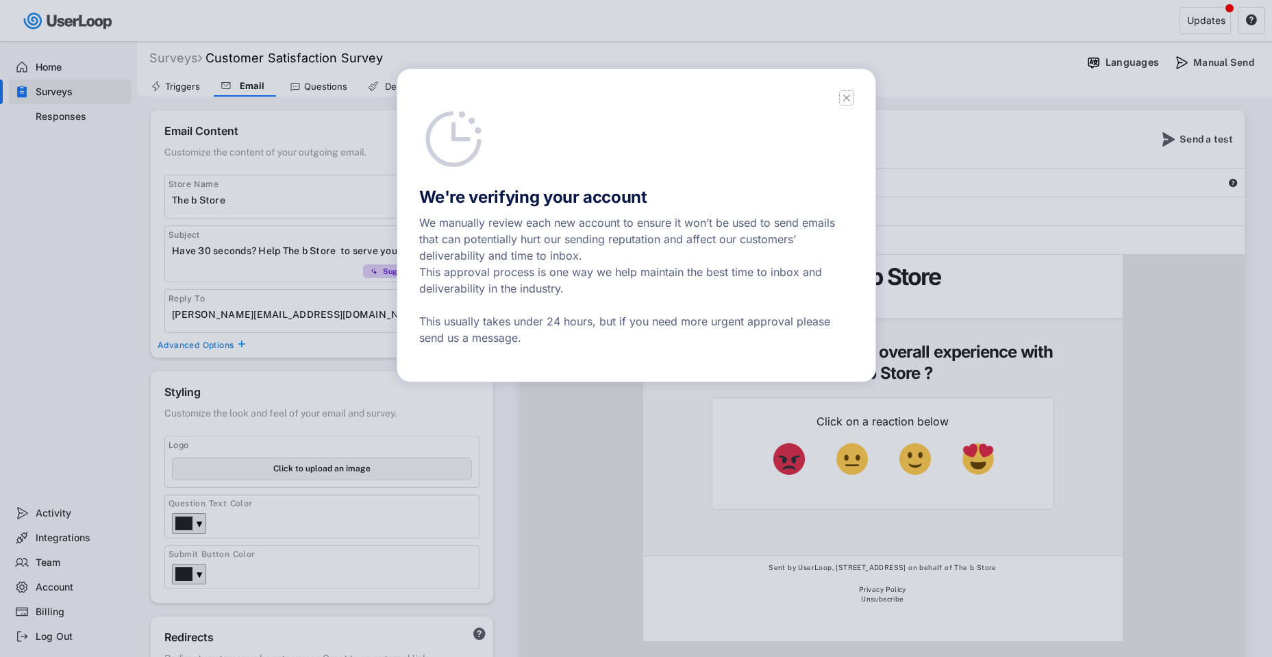
click at [846, 99] on icon at bounding box center [847, 98] width 14 height 14
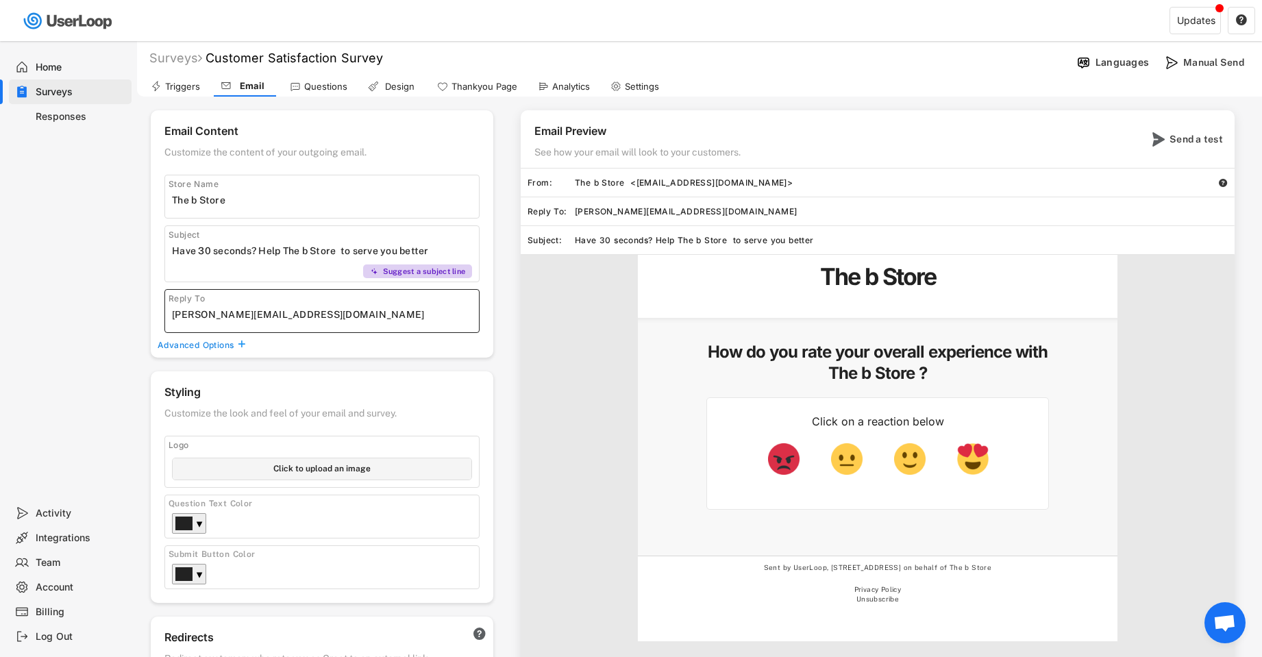
drag, startPoint x: 208, startPoint y: 310, endPoint x: 166, endPoint y: 306, distance: 42.7
click at [166, 306] on div "Reply To" at bounding box center [321, 311] width 315 height 44
type input "cust@thebstore.com"
click at [1221, 180] on text "" at bounding box center [1223, 183] width 9 height 10
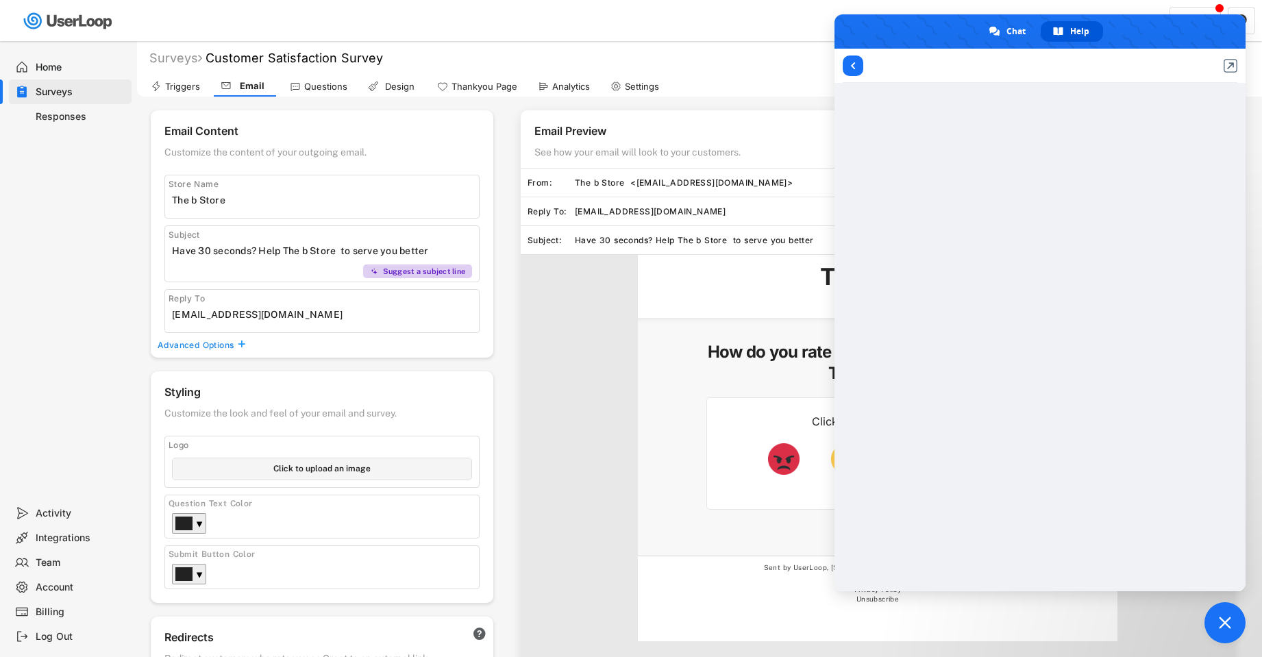
click at [698, 60] on div "Surveys Customer Satisfaction Survey" at bounding box center [604, 58] width 935 height 16
click at [645, 83] on div "Settings" at bounding box center [642, 87] width 34 height 12
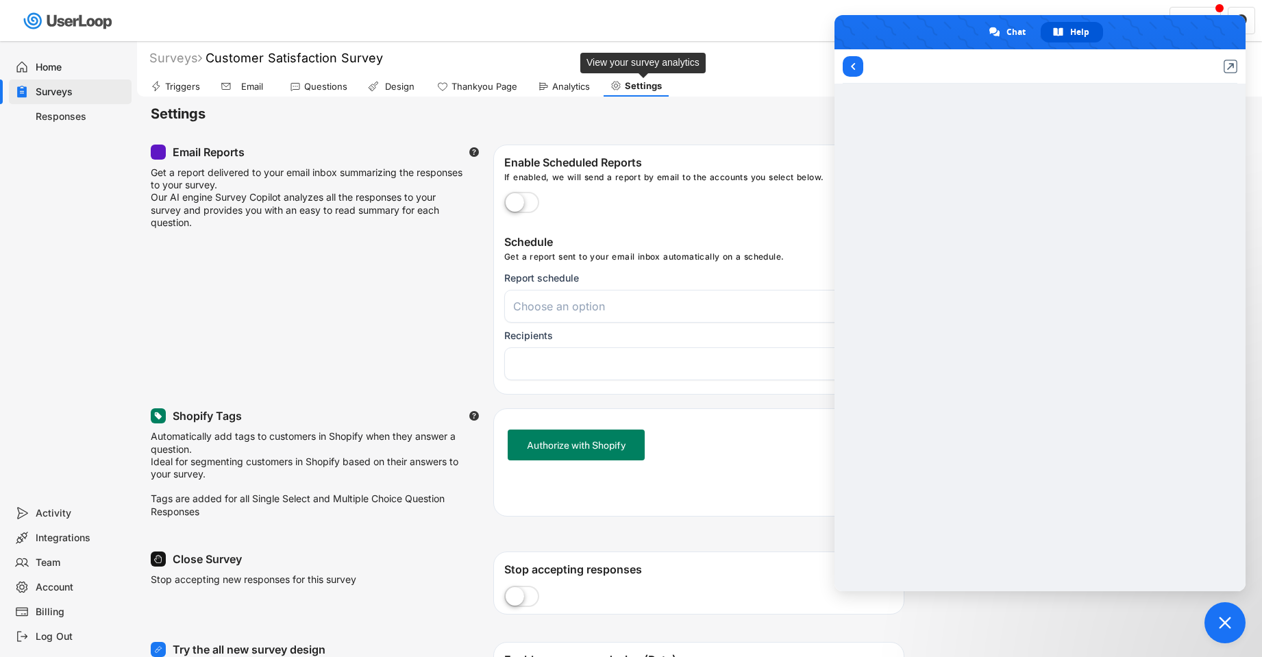
select select
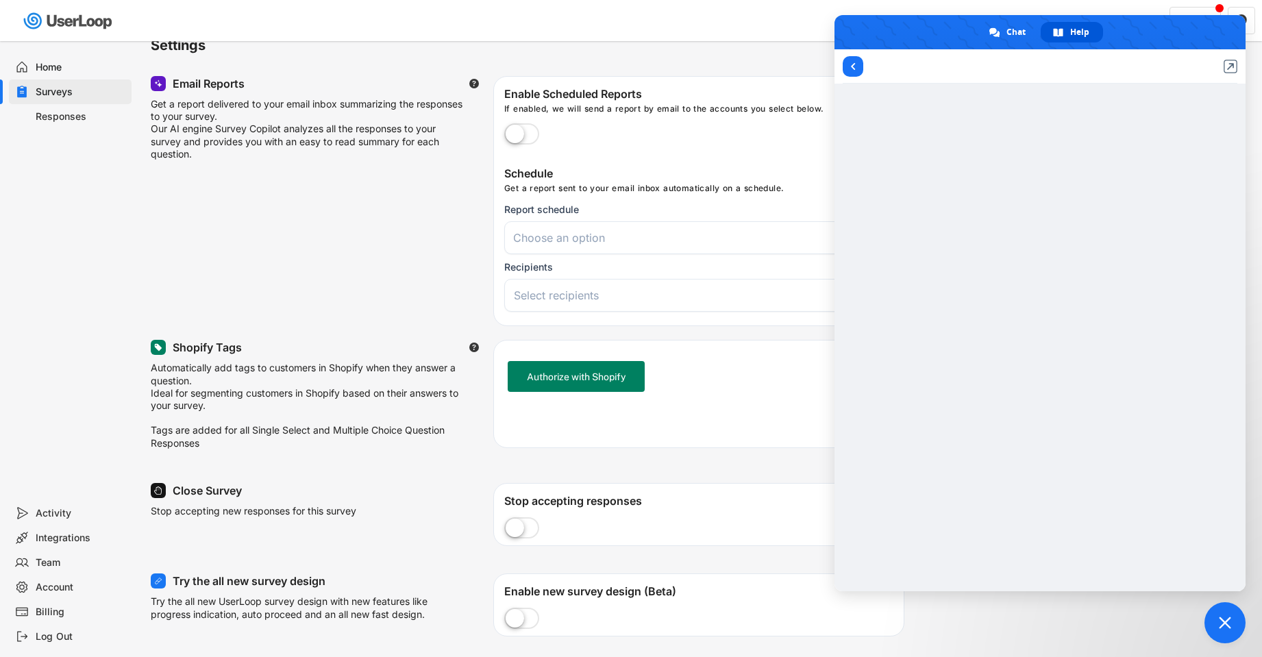
scroll to position [137, 0]
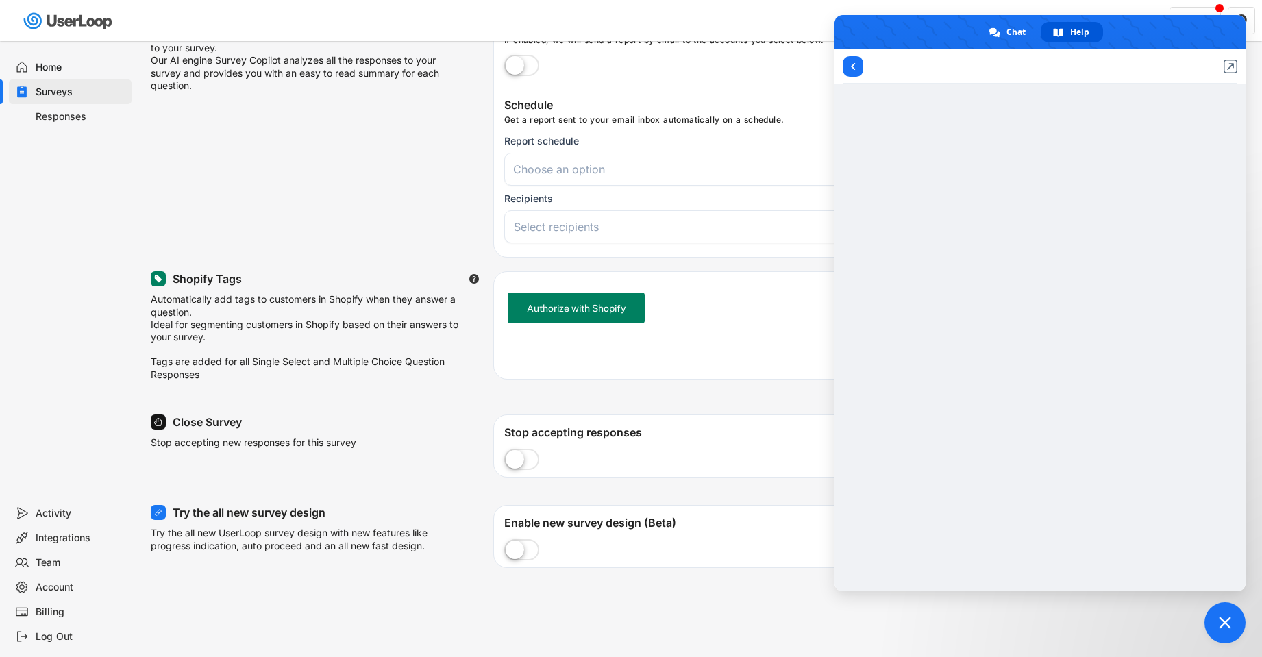
click at [74, 534] on div "Integrations" at bounding box center [81, 538] width 90 height 13
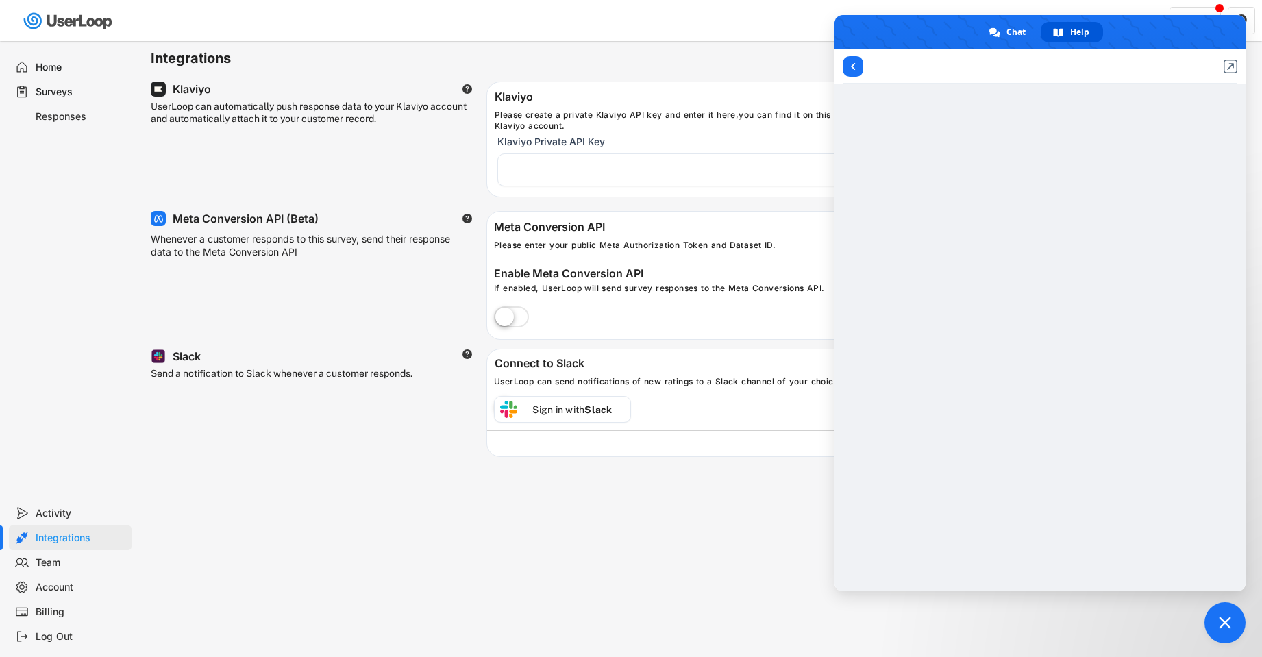
click at [1238, 622] on span "Close chat" at bounding box center [1225, 622] width 41 height 41
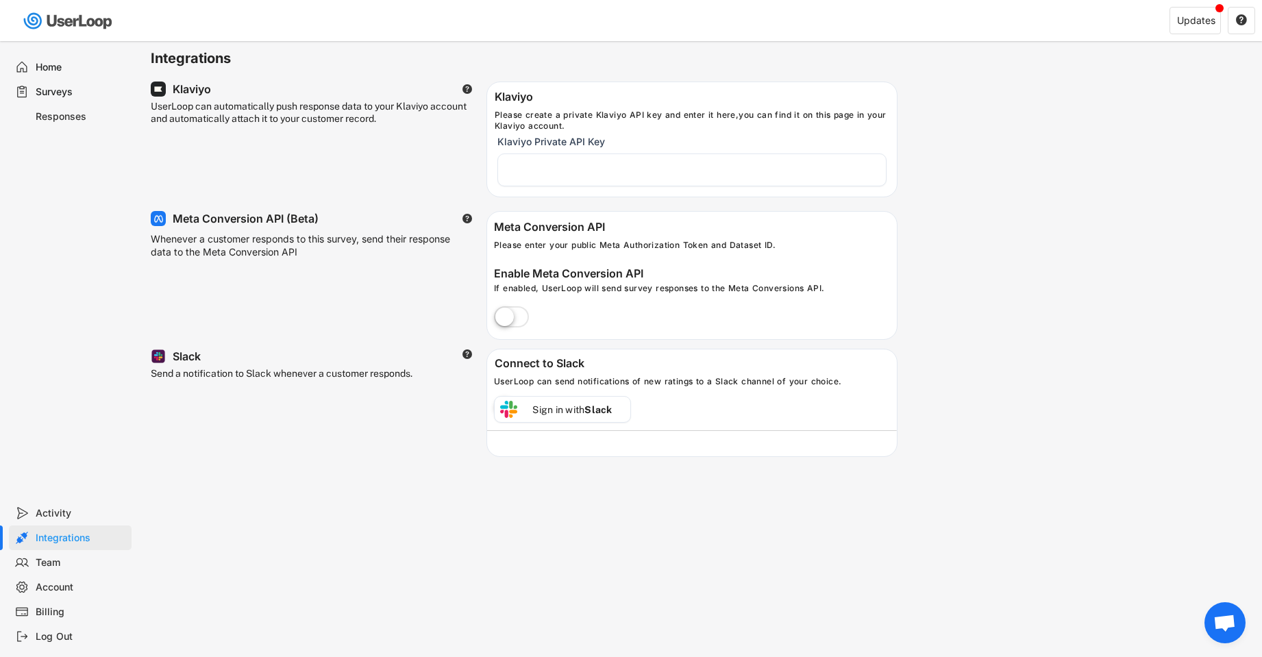
click at [82, 580] on div "Account" at bounding box center [70, 587] width 123 height 25
select select ""en""
select select ""1_week""
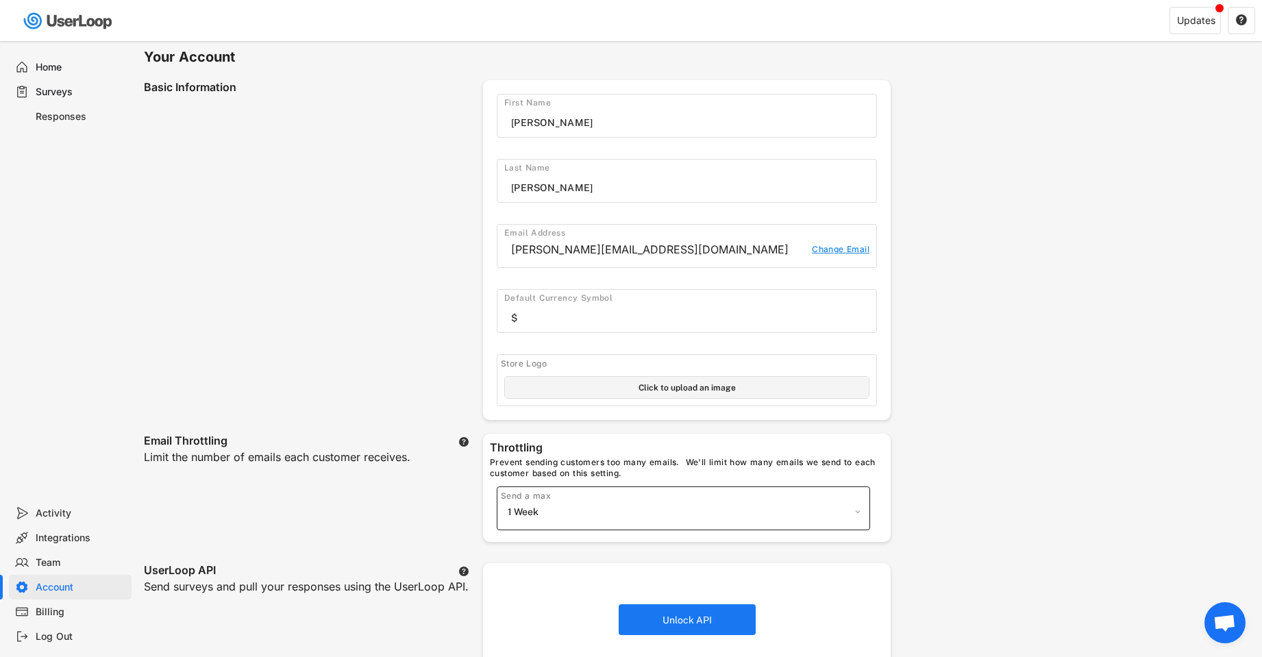
click at [594, 513] on select "1 Week 2 Weeks 1 Month 2 Months 3 Months 6 Months No throttling" at bounding box center [683, 512] width 358 height 21
click at [702, 387] on input "file" at bounding box center [687, 387] width 364 height 21
type input "C:\fakepath\Untitled (500 x 500 px).png"
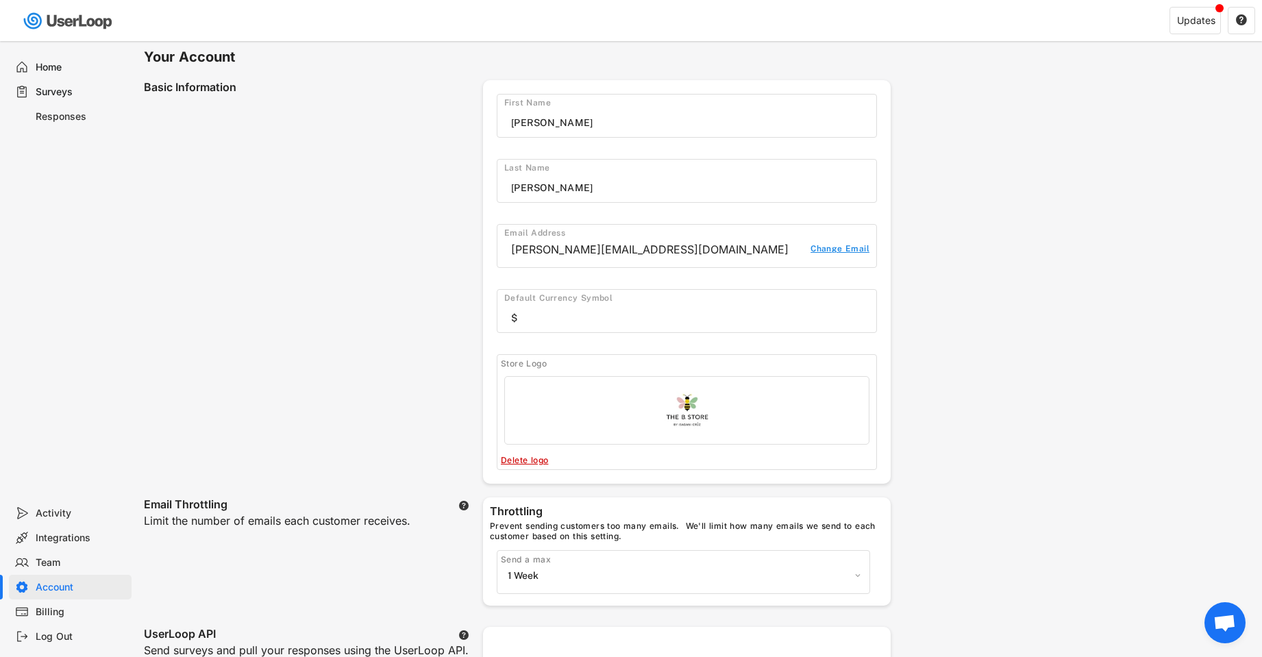
click at [813, 251] on div "Change Email" at bounding box center [840, 251] width 59 height 14
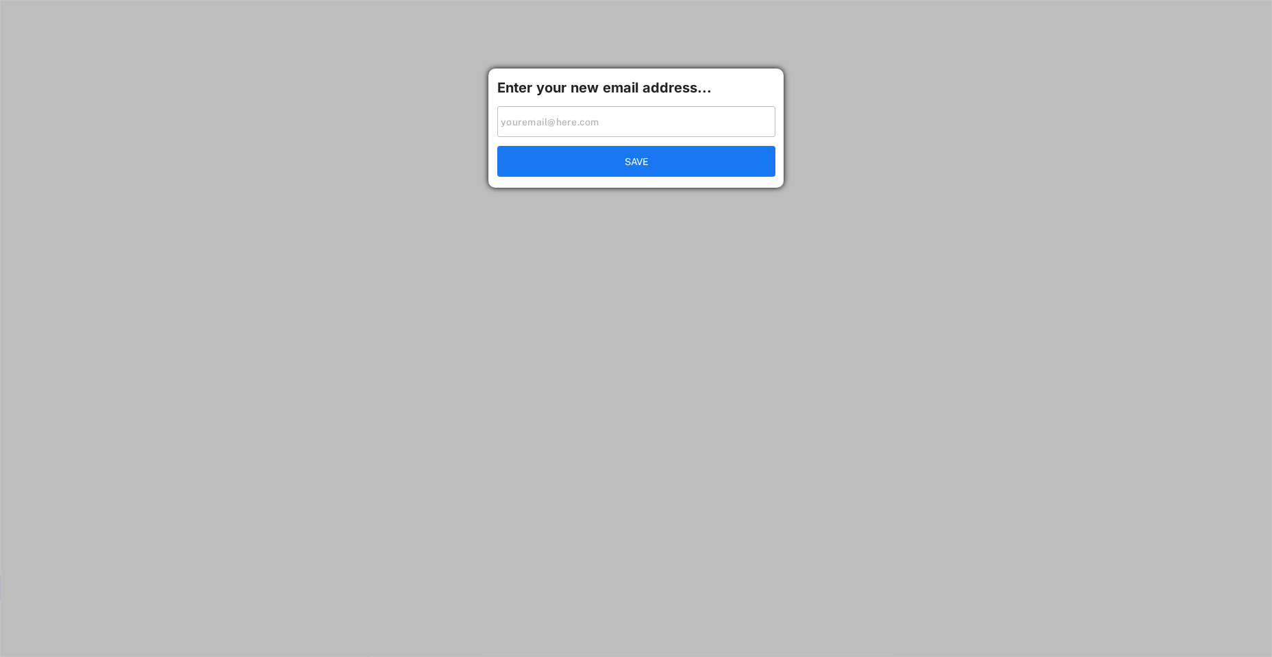
click at [542, 117] on input "input" at bounding box center [636, 121] width 278 height 31
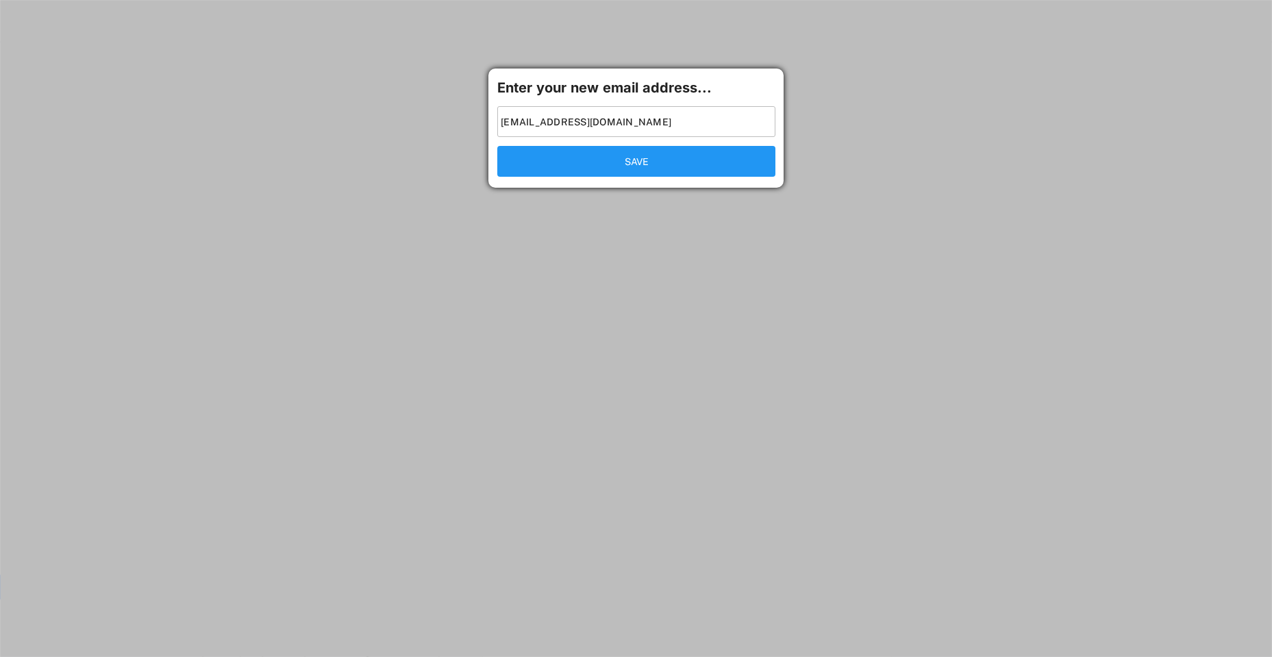
type input "customerservice@thebstore.com"
click at [617, 158] on button "SAVE" at bounding box center [636, 161] width 278 height 31
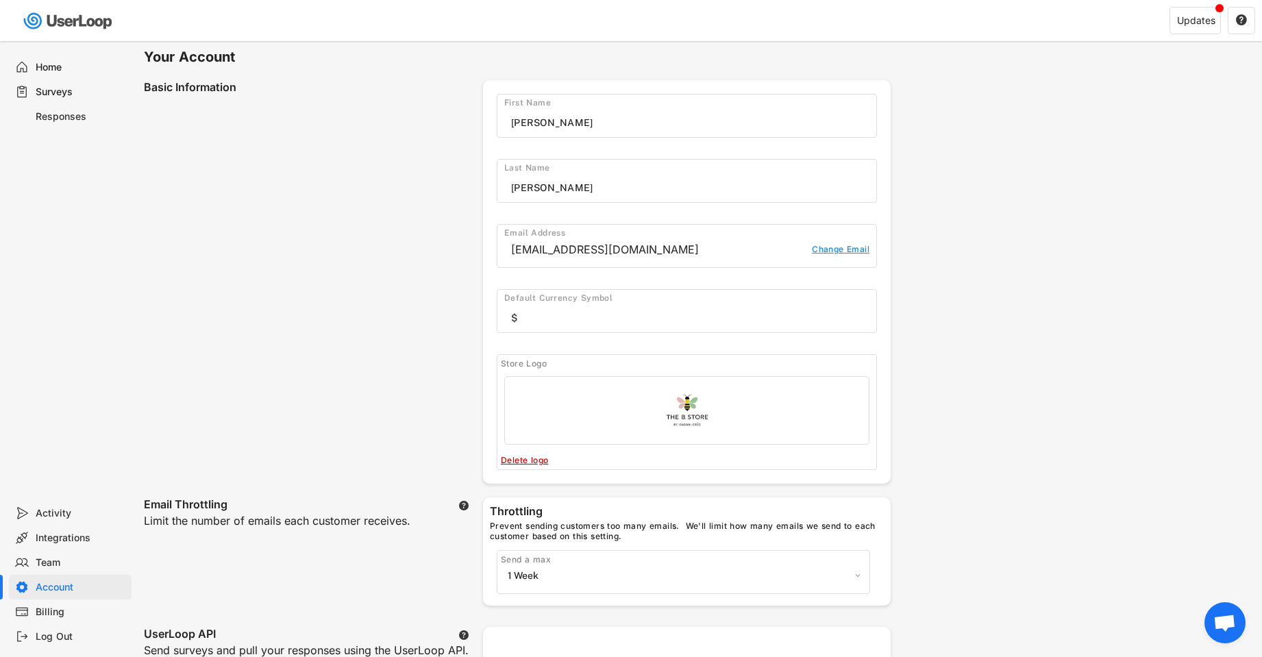
click at [54, 61] on div "Home" at bounding box center [81, 67] width 90 height 13
